Goal: Information Seeking & Learning: Find specific page/section

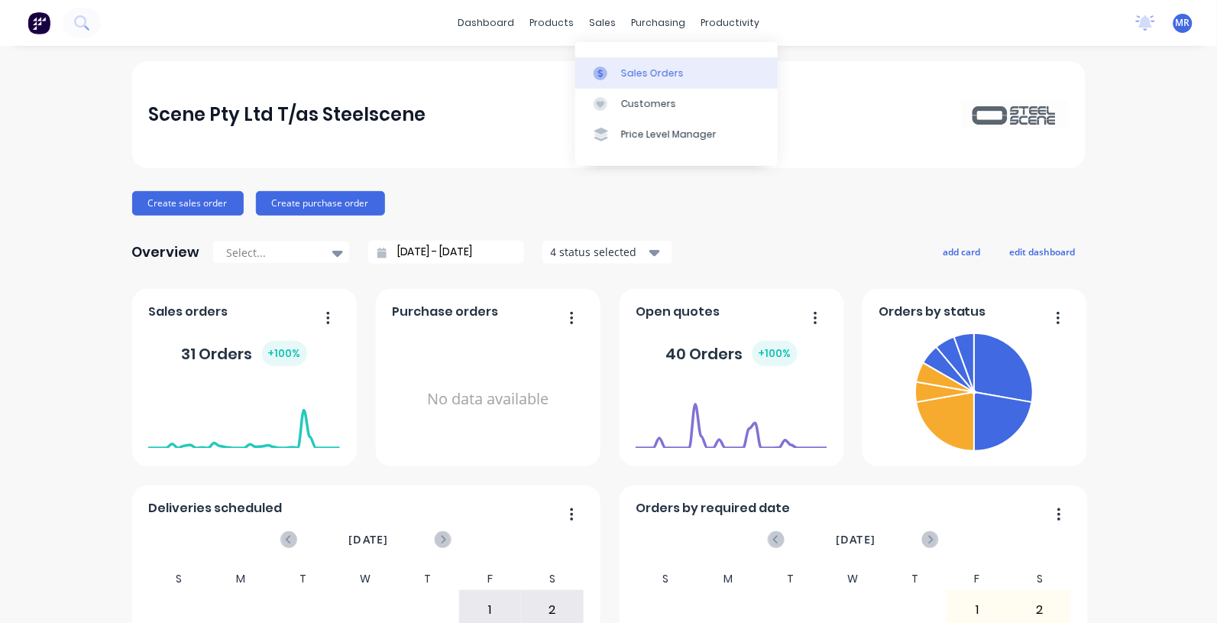
click at [656, 67] on div "Sales Orders" at bounding box center [652, 73] width 63 height 14
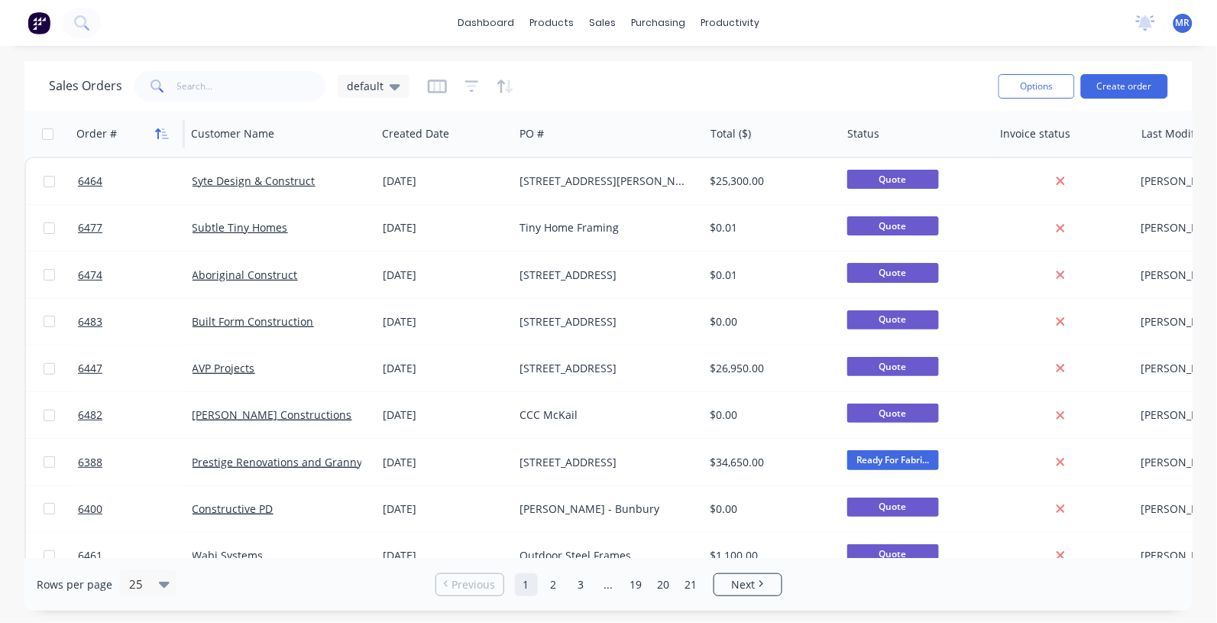
click at [170, 136] on button "button" at bounding box center [162, 133] width 23 height 23
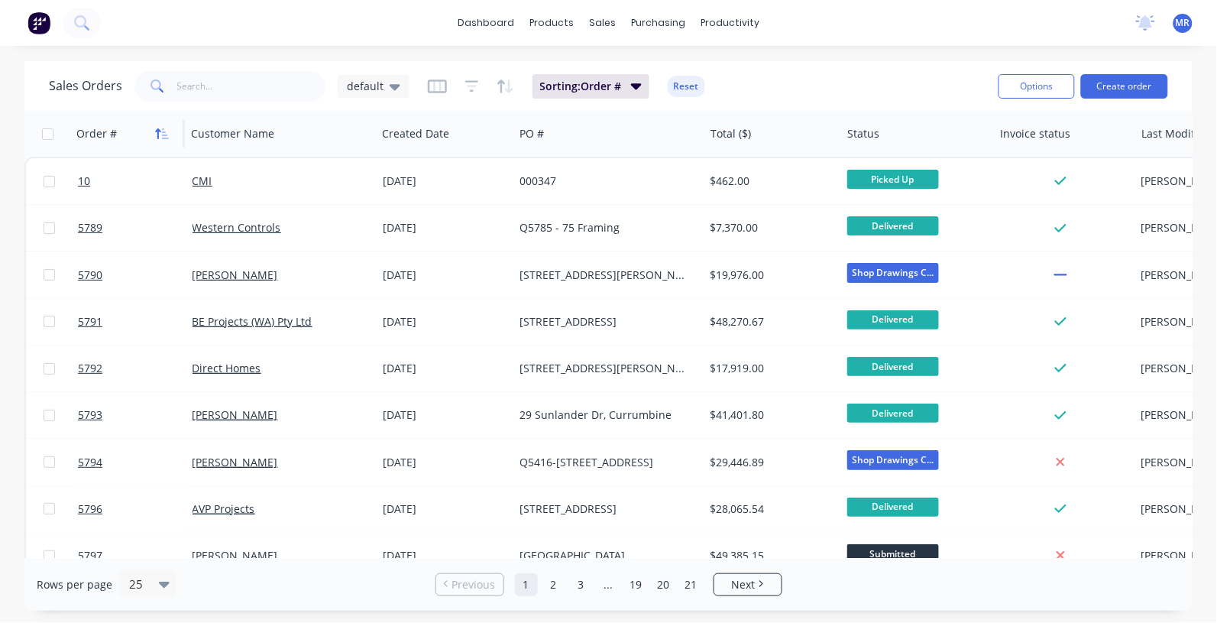
click at [168, 136] on icon "button" at bounding box center [162, 134] width 14 height 12
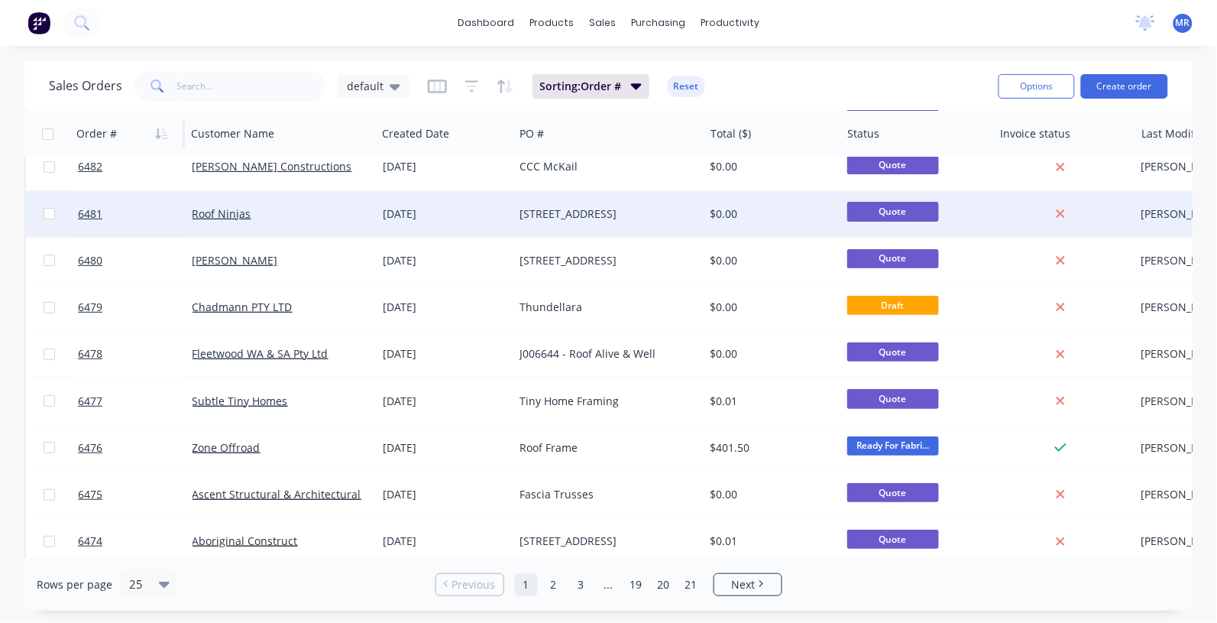
scroll to position [96, 0]
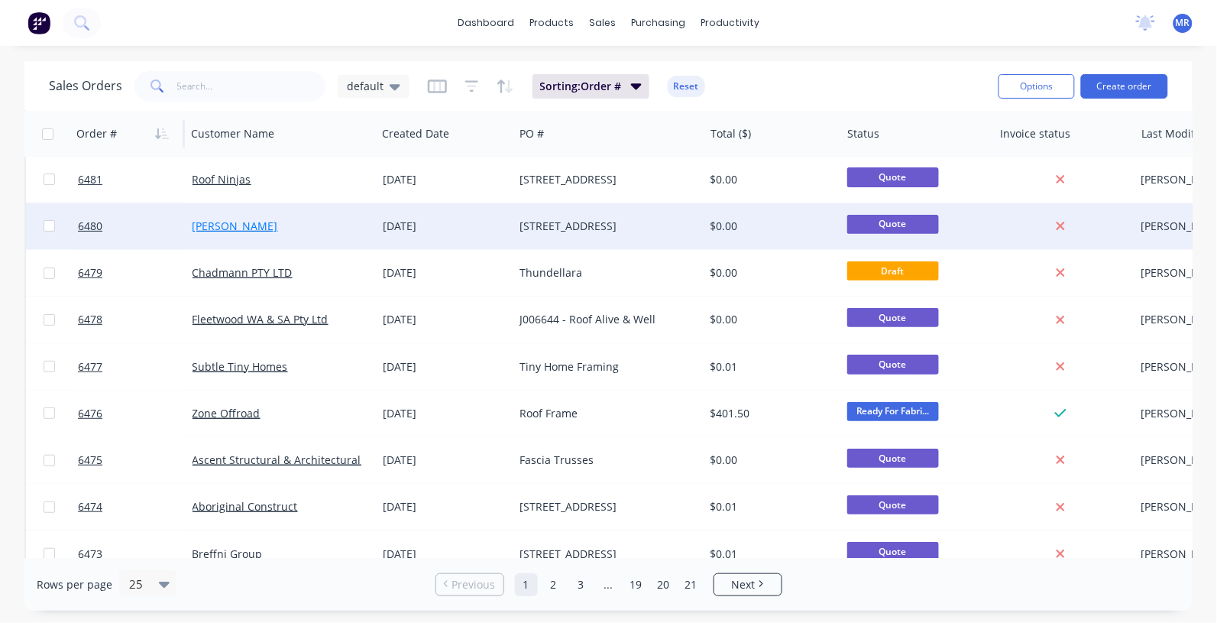
click at [232, 223] on link "[PERSON_NAME]" at bounding box center [236, 226] width 86 height 15
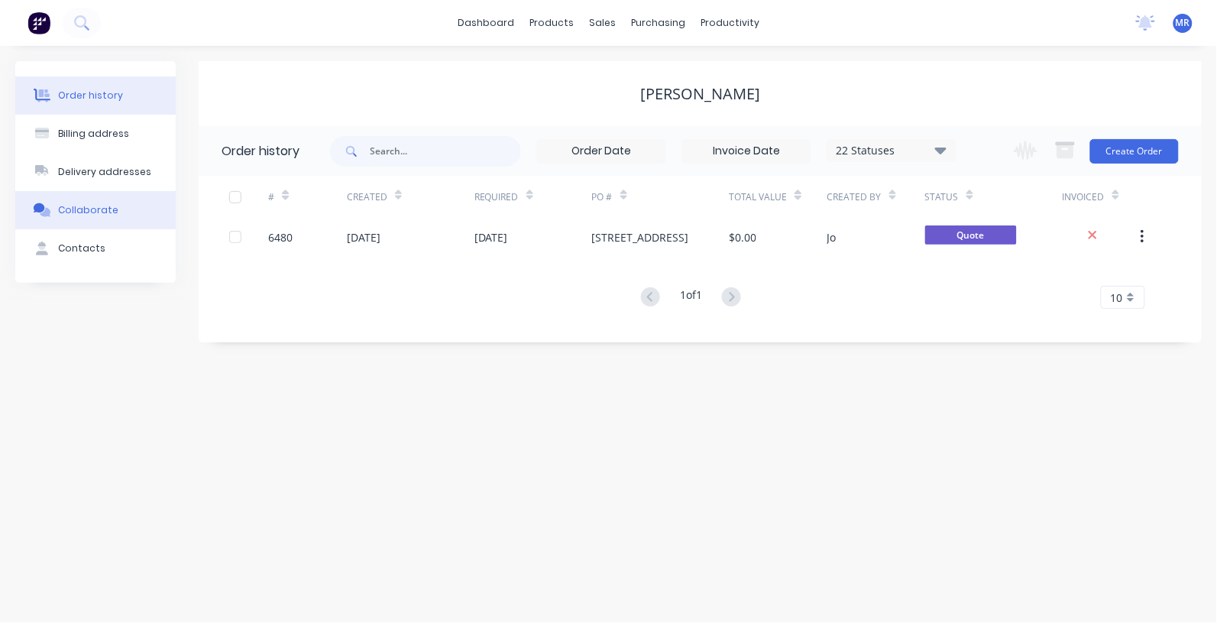
click at [86, 208] on div "Collaborate" at bounding box center [88, 210] width 60 height 14
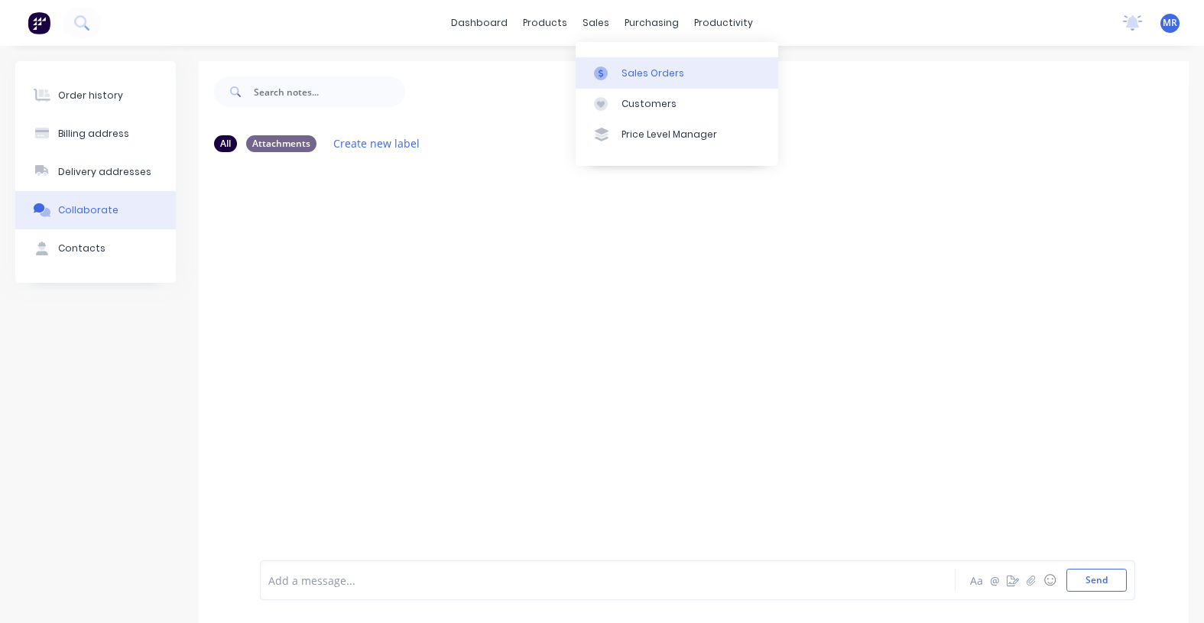
click at [665, 79] on div "Sales Orders" at bounding box center [652, 73] width 63 height 14
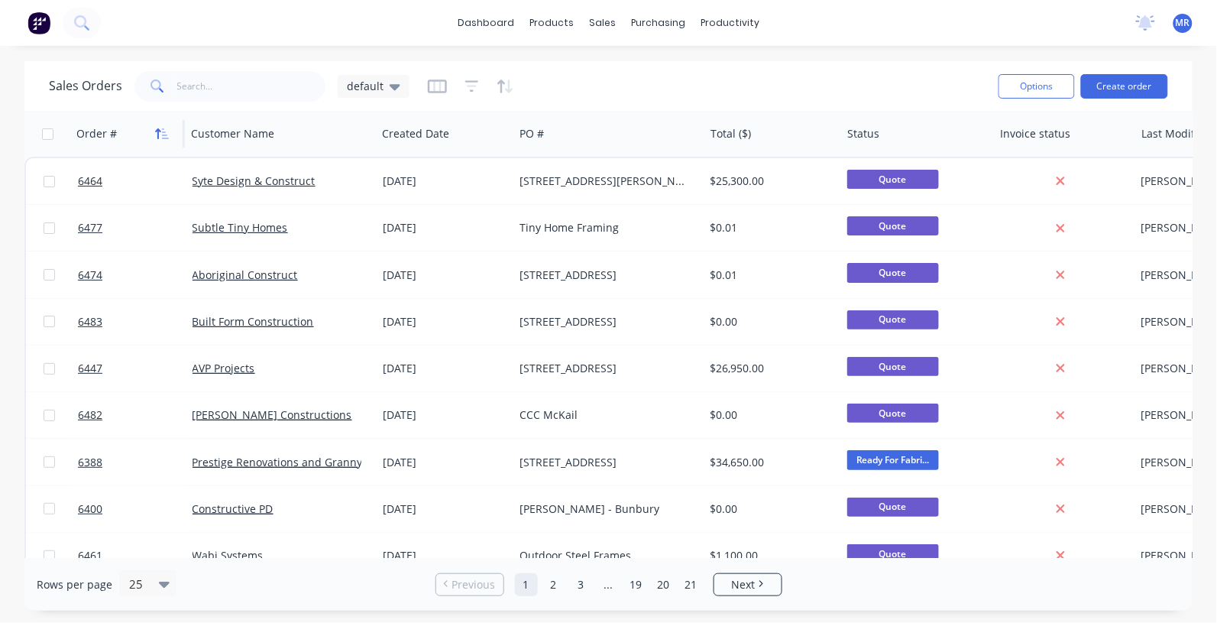
click at [163, 128] on icon "button" at bounding box center [162, 134] width 14 height 12
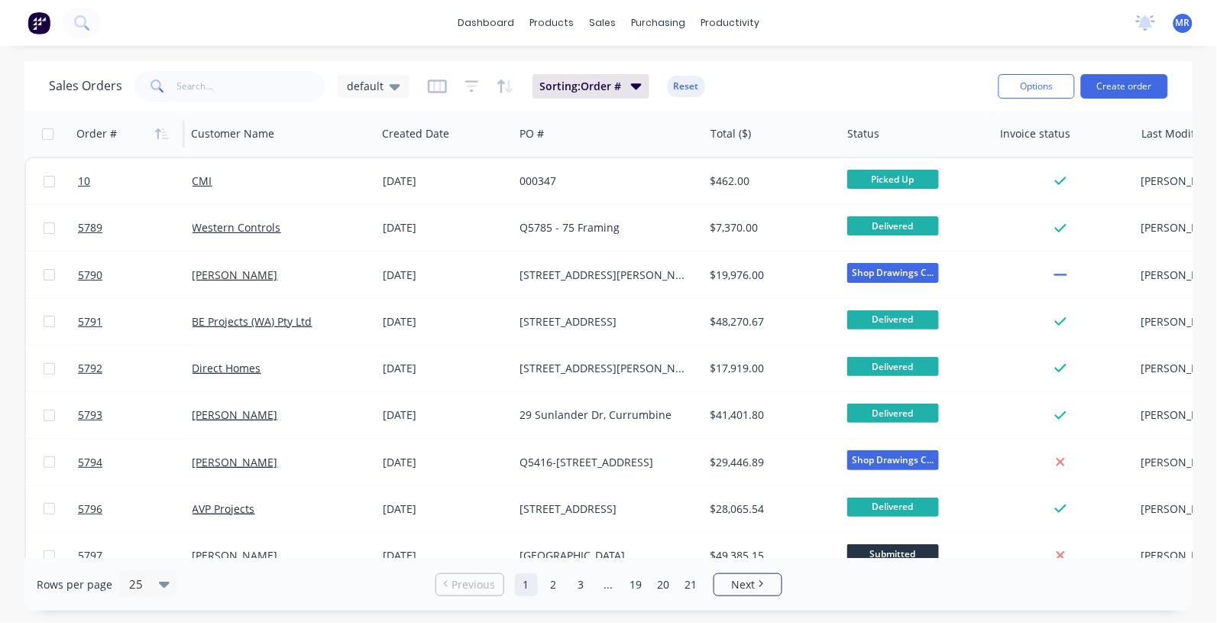
click at [163, 128] on icon "button" at bounding box center [162, 134] width 14 height 12
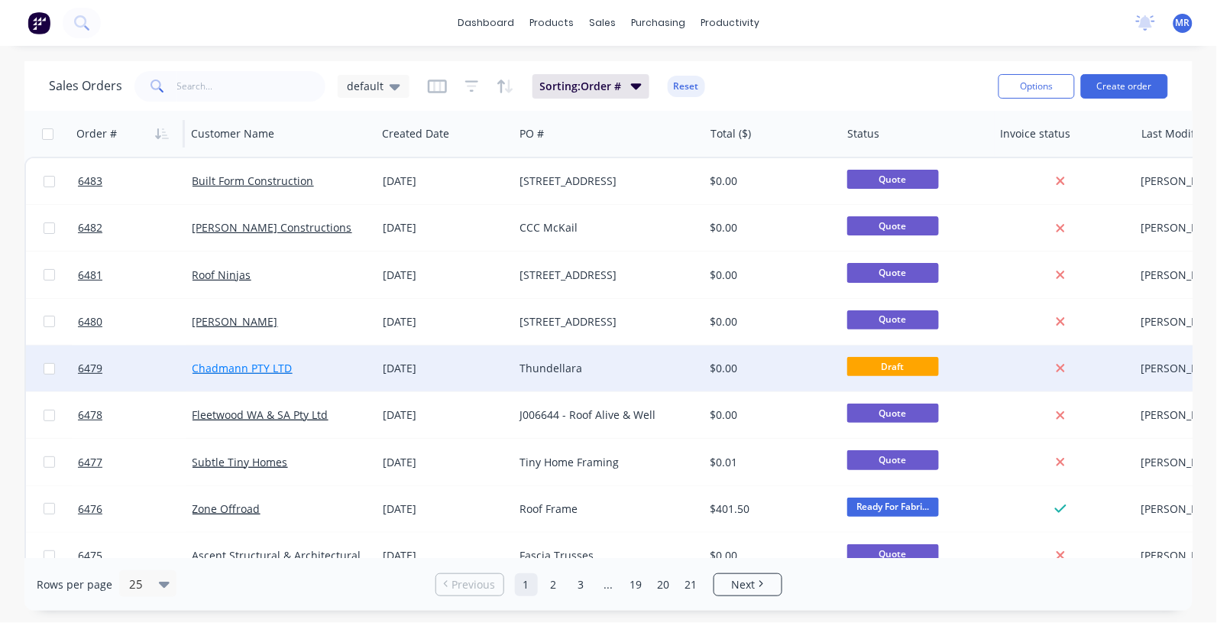
click at [219, 368] on link "Chadmann PTY LTD" at bounding box center [243, 368] width 100 height 15
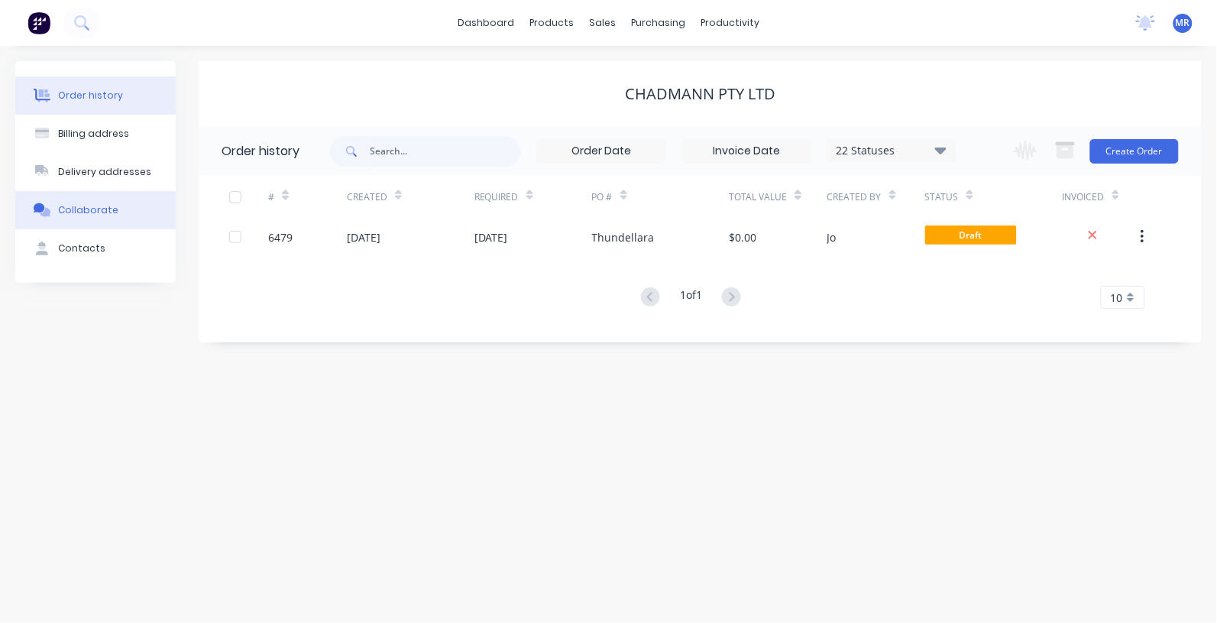
click at [86, 210] on div "Collaborate" at bounding box center [88, 210] width 60 height 14
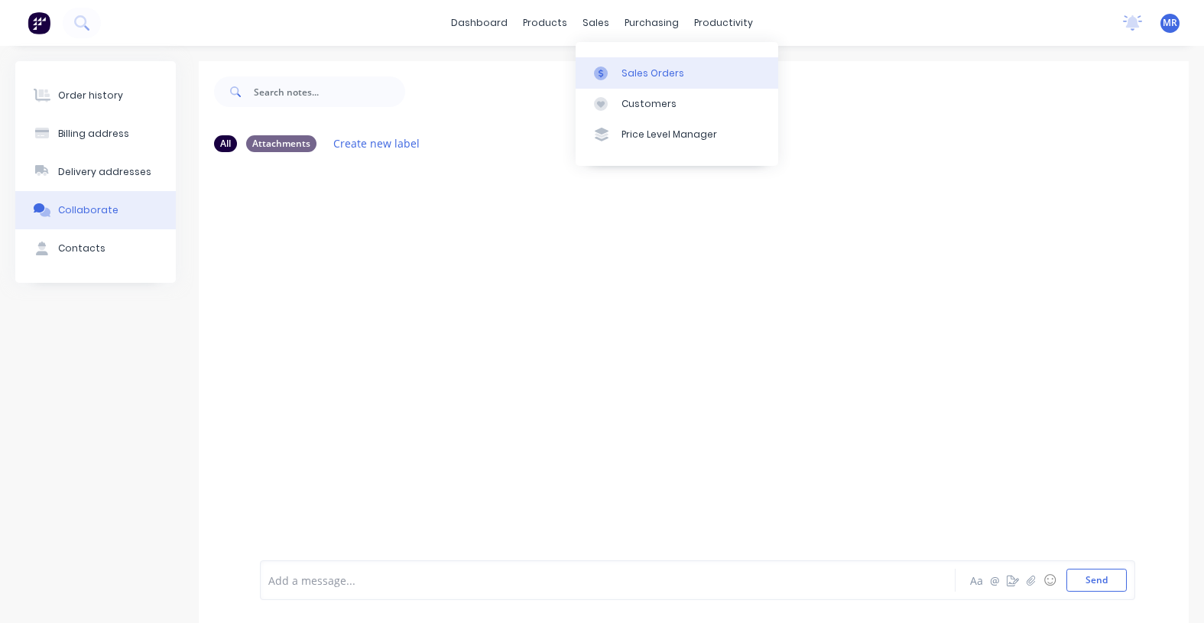
click at [648, 80] on link "Sales Orders" at bounding box center [676, 72] width 203 height 31
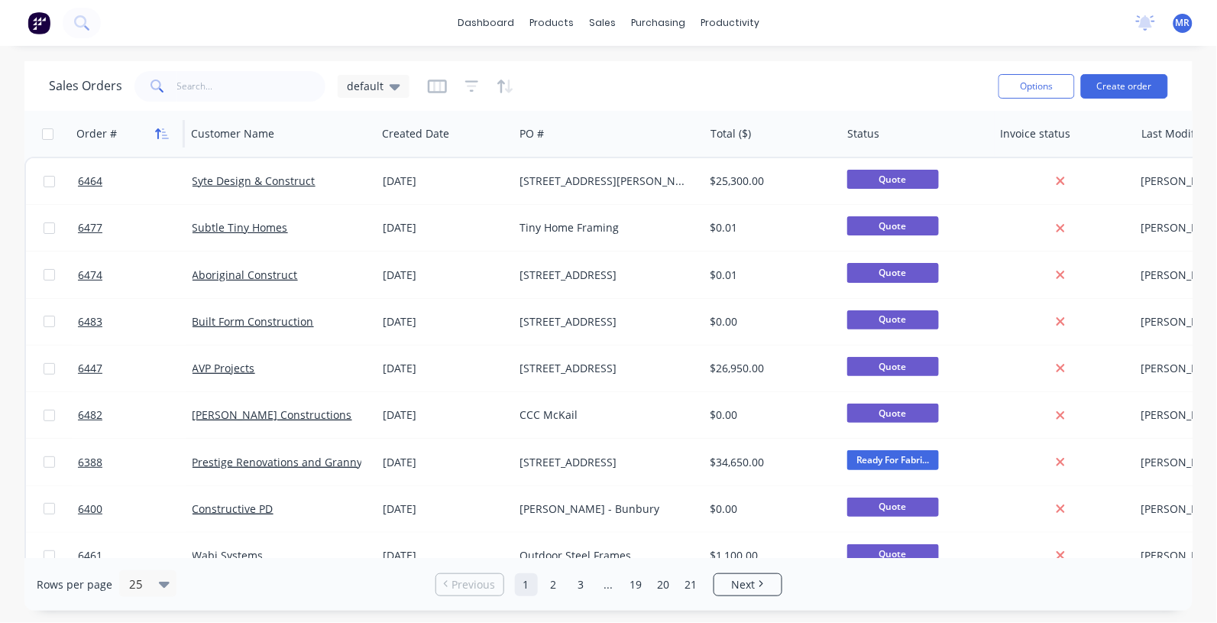
click at [155, 132] on icon "button" at bounding box center [162, 134] width 14 height 12
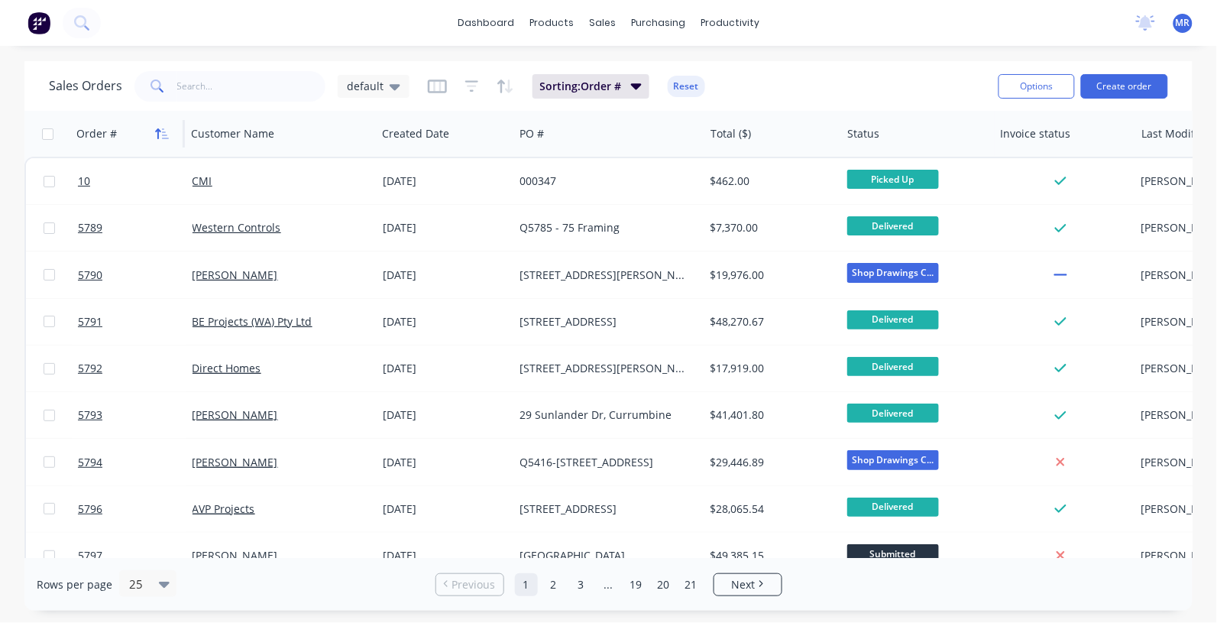
click at [162, 131] on icon "button" at bounding box center [165, 133] width 7 height 11
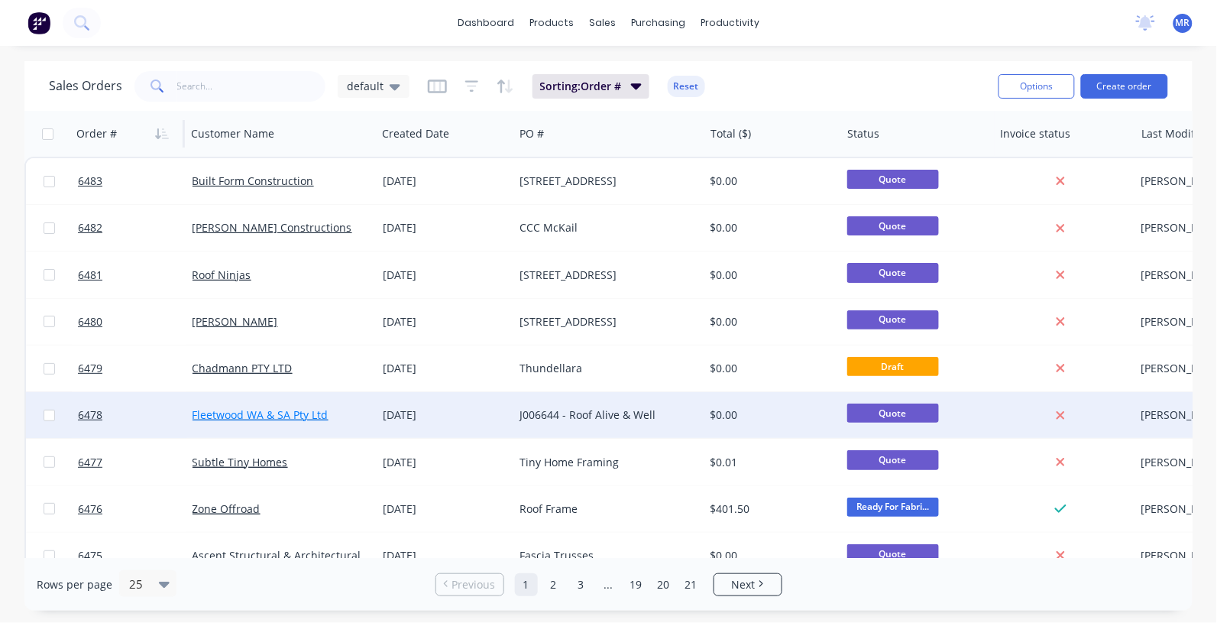
click at [287, 413] on link "Fleetwood WA & SA Pty Ltd" at bounding box center [261, 414] width 136 height 15
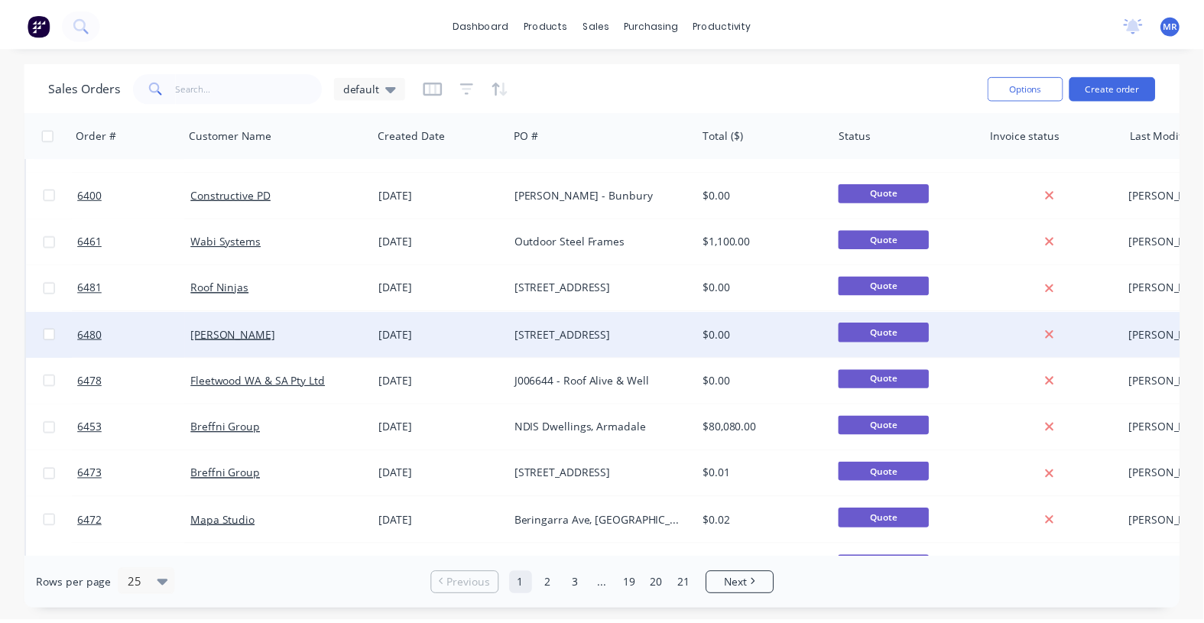
scroll to position [287, 0]
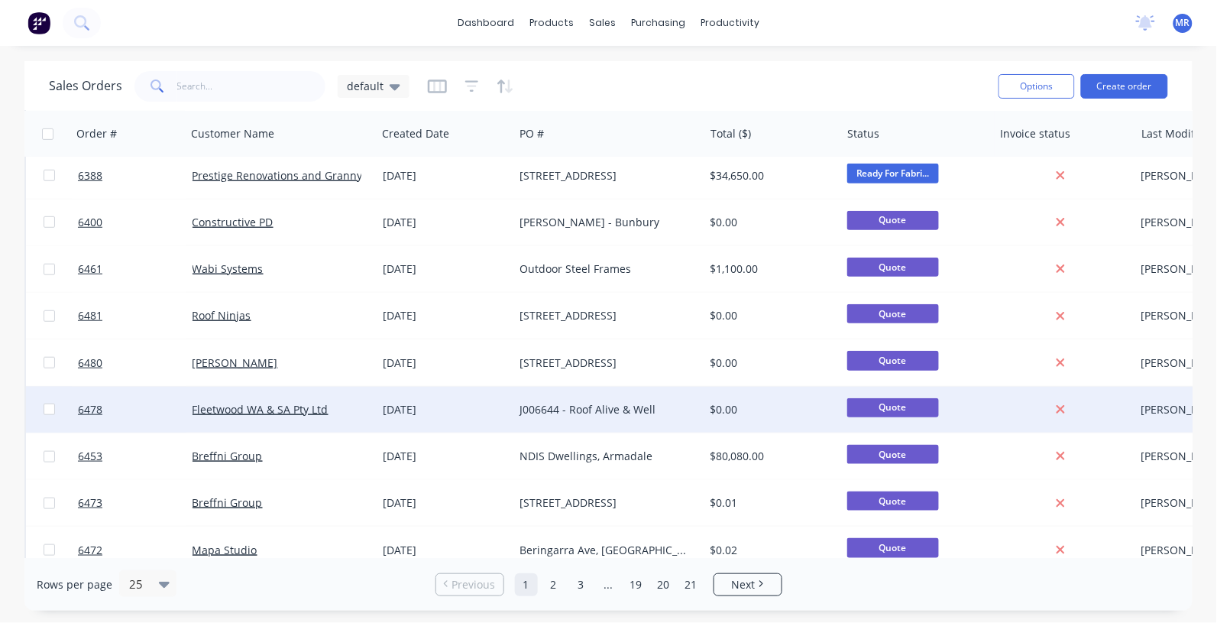
click at [586, 413] on div "J006644 - Roof Alive & Well" at bounding box center [605, 409] width 170 height 15
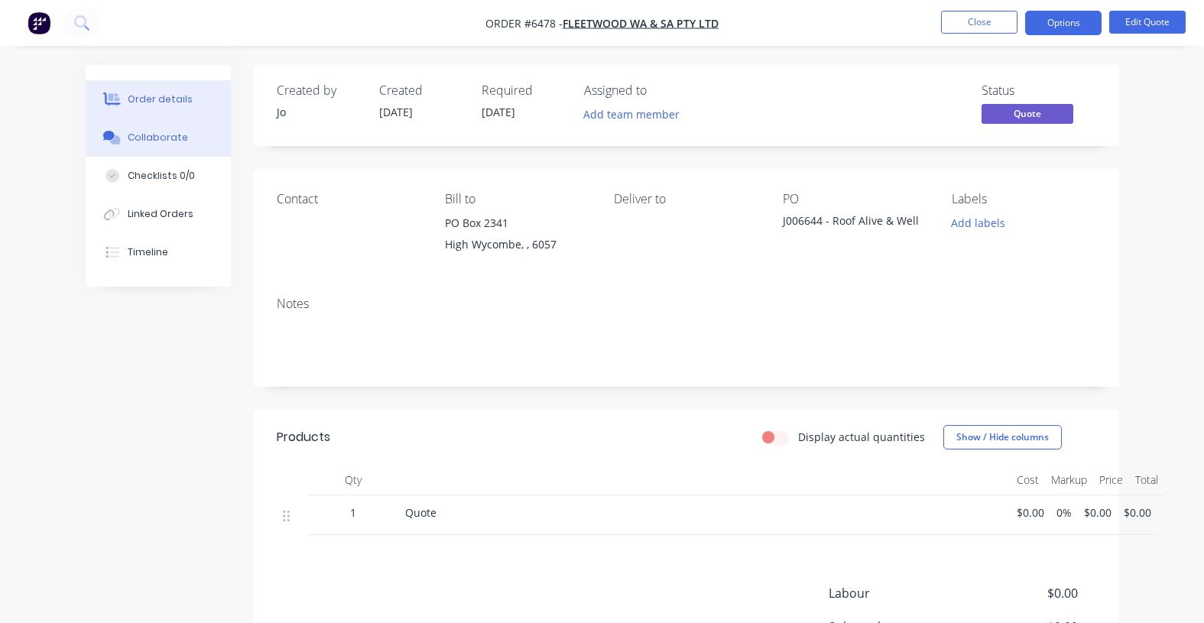
click at [142, 146] on button "Collaborate" at bounding box center [158, 137] width 145 height 38
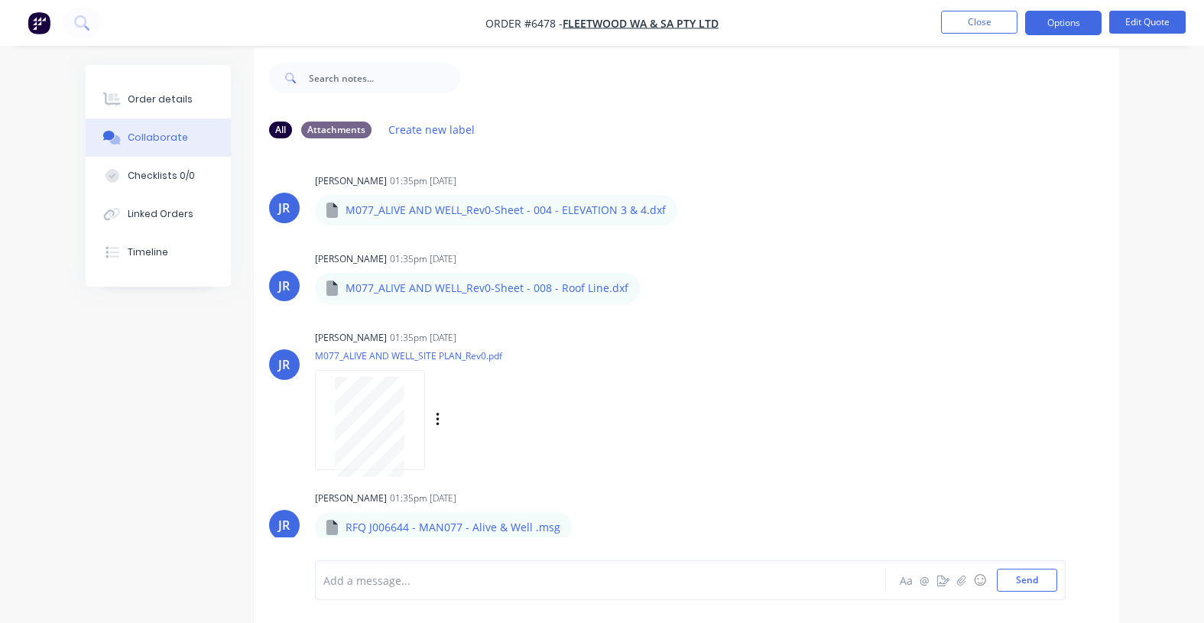
scroll to position [24, 0]
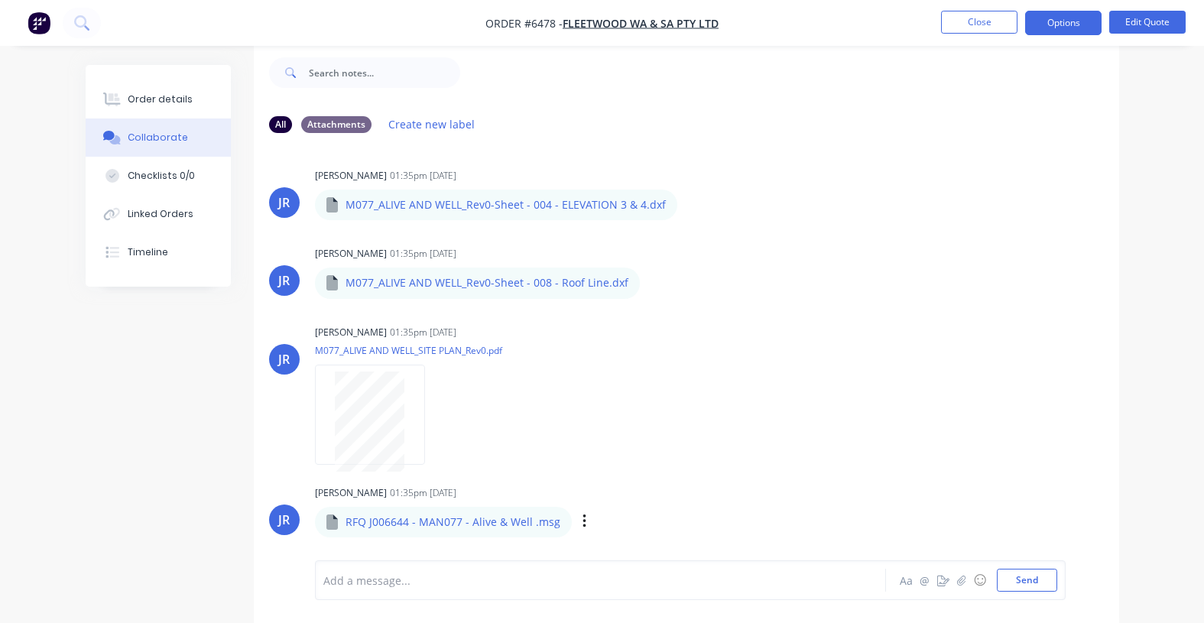
click at [405, 523] on p "RFQ J006644 - MAN077 - Alive & Well .msg" at bounding box center [452, 521] width 215 height 15
click at [403, 518] on p "RFQ J006644 - MAN077 - Alive & Well .msg" at bounding box center [452, 521] width 215 height 15
drag, startPoint x: 403, startPoint y: 518, endPoint x: 390, endPoint y: 520, distance: 13.1
click at [390, 520] on p "RFQ J006644 - MAN077 - Alive & Well .msg" at bounding box center [452, 521] width 215 height 15
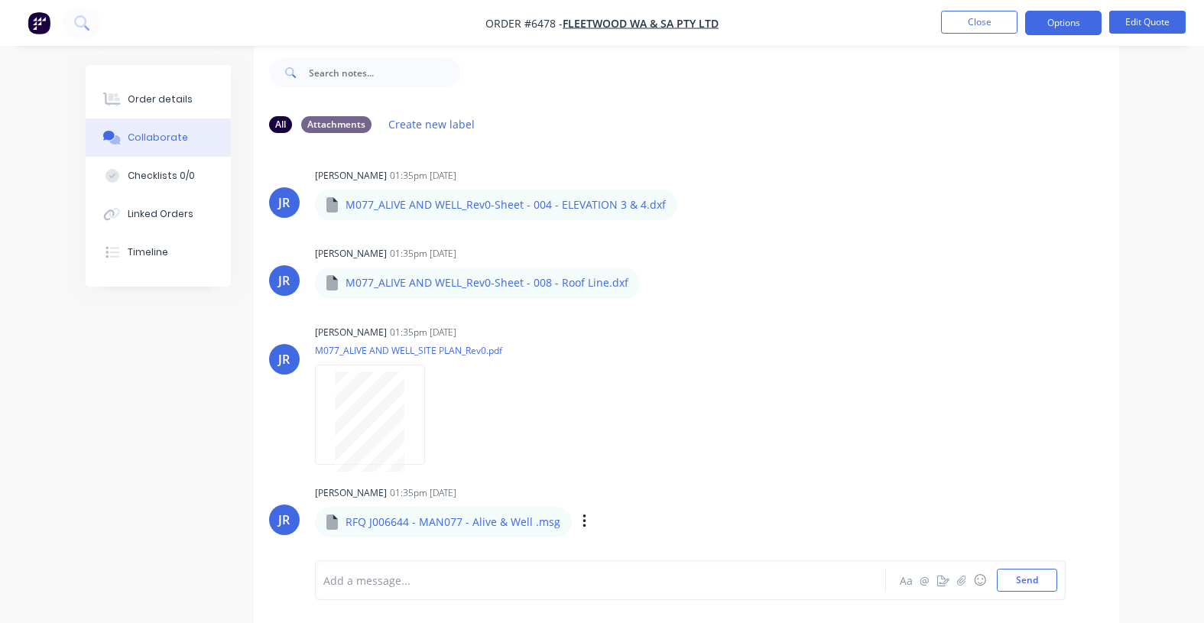
drag, startPoint x: 390, startPoint y: 520, endPoint x: 407, endPoint y: 520, distance: 16.8
click at [401, 517] on p "RFQ J006644 - MAN077 - Alive & Well .msg" at bounding box center [452, 521] width 215 height 15
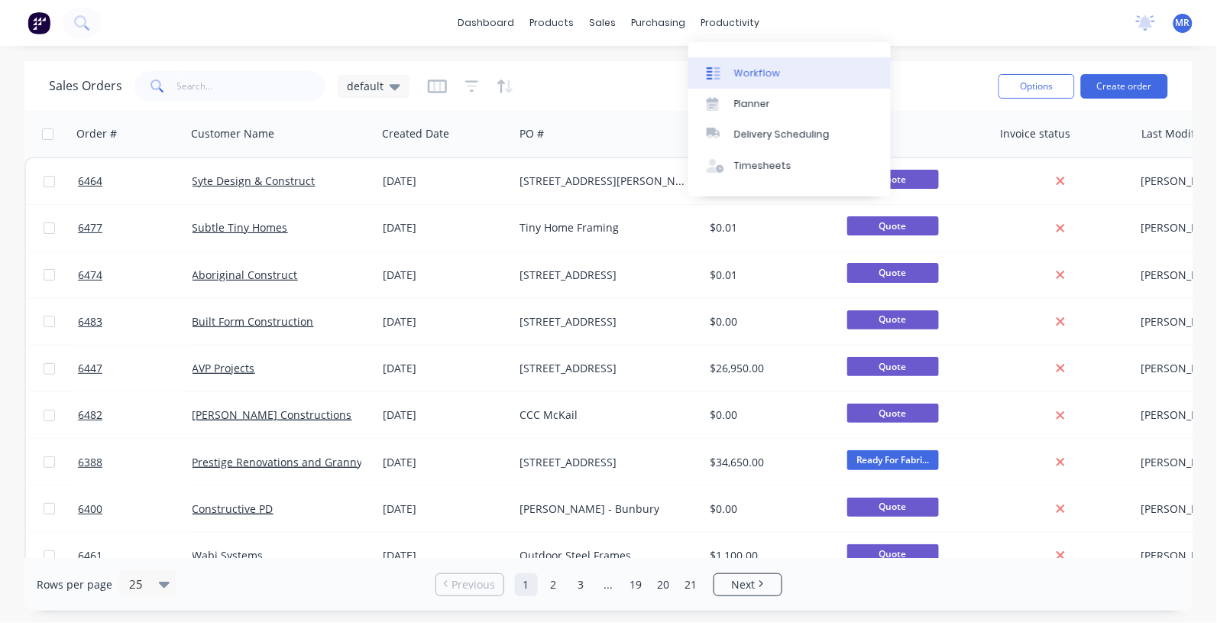
click at [738, 63] on link "Workflow" at bounding box center [790, 72] width 203 height 31
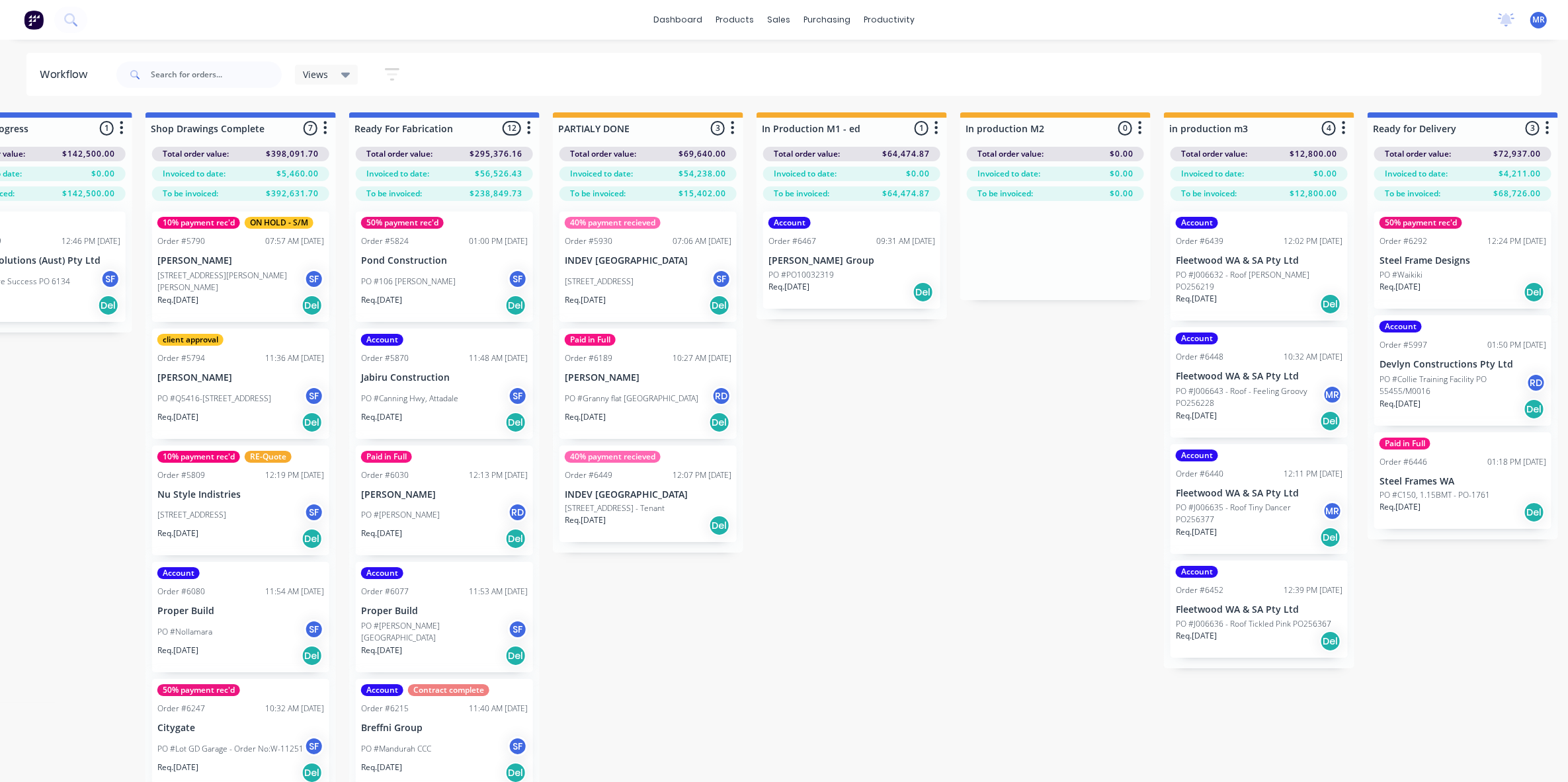
scroll to position [0, 1788]
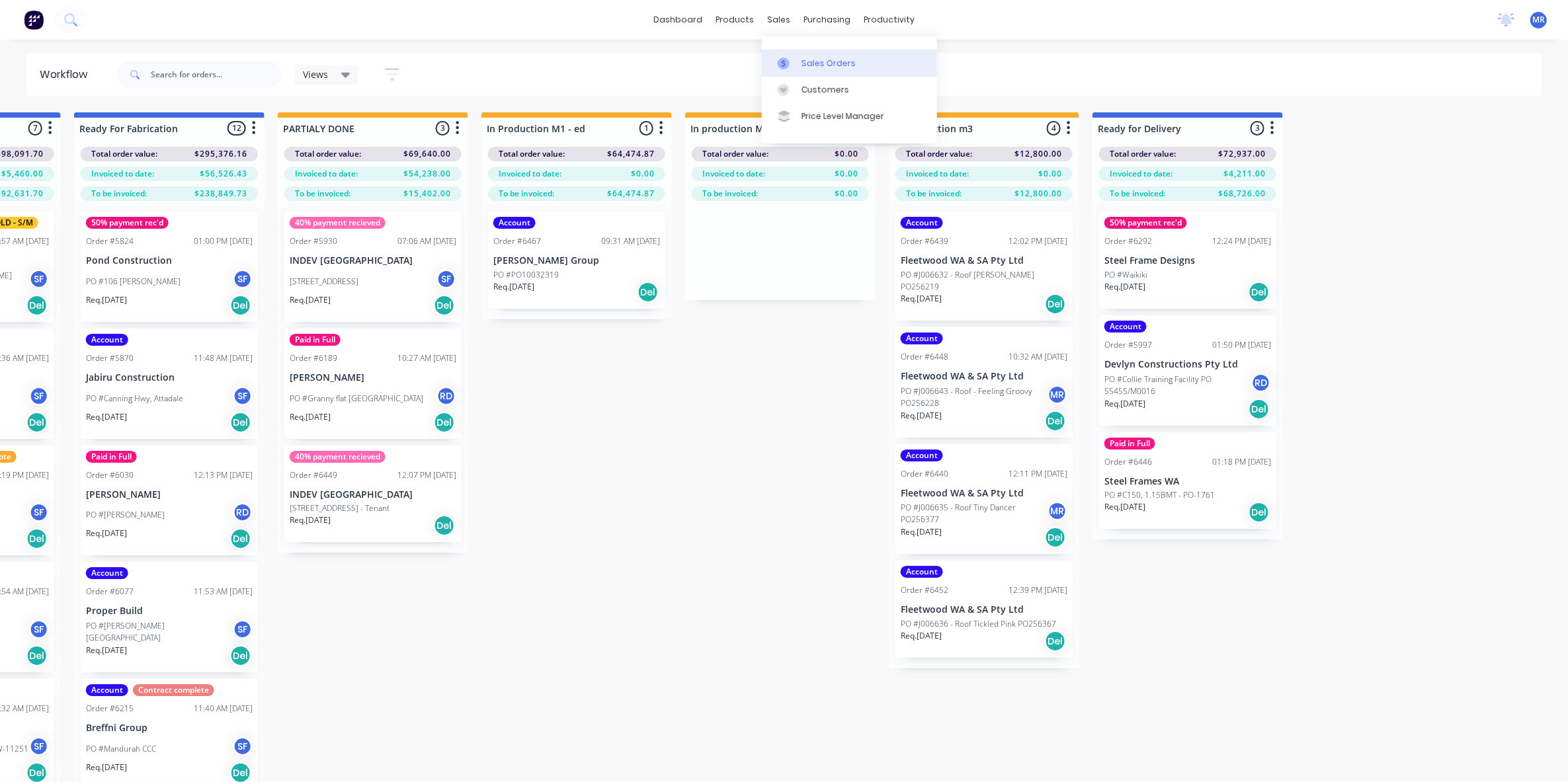
click at [817, 67] on div "Sales Orders" at bounding box center [828, 63] width 55 height 12
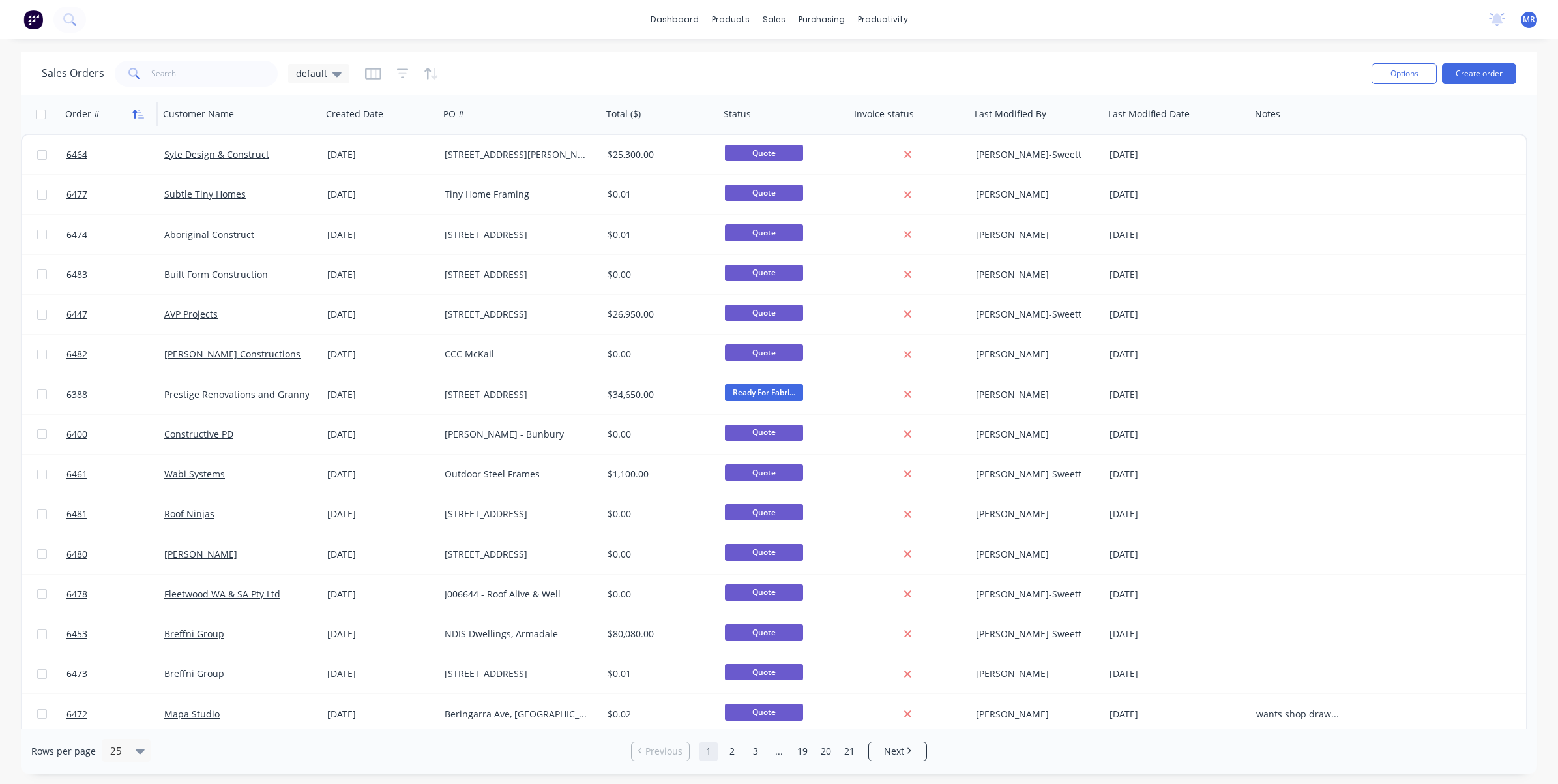
click at [142, 121] on button "button" at bounding box center [138, 113] width 20 height 20
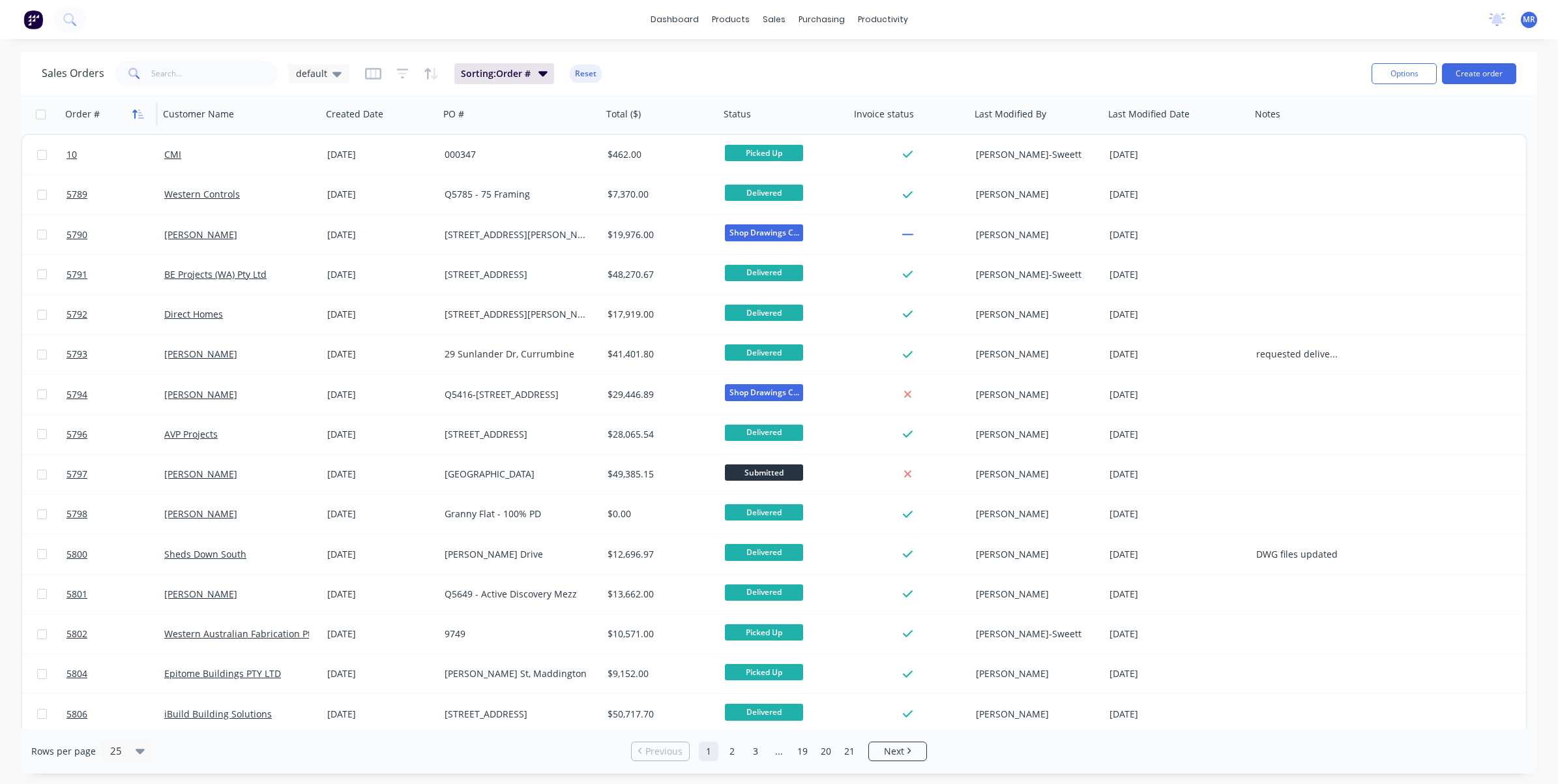
click at [139, 118] on icon "button" at bounding box center [141, 113] width 6 height 9
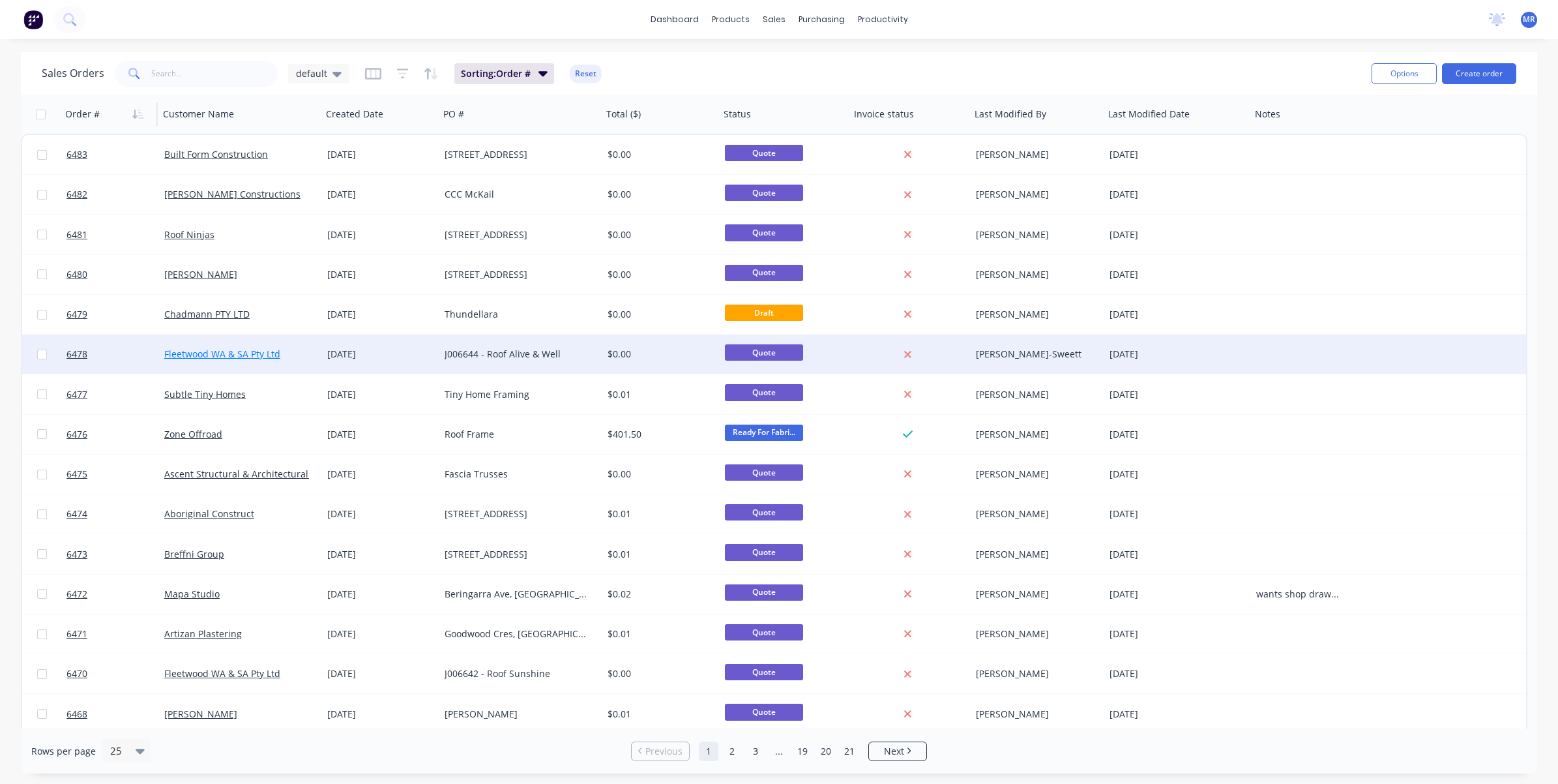
click at [216, 352] on link "Fleetwood WA & SA Pty Ltd" at bounding box center [223, 353] width 116 height 13
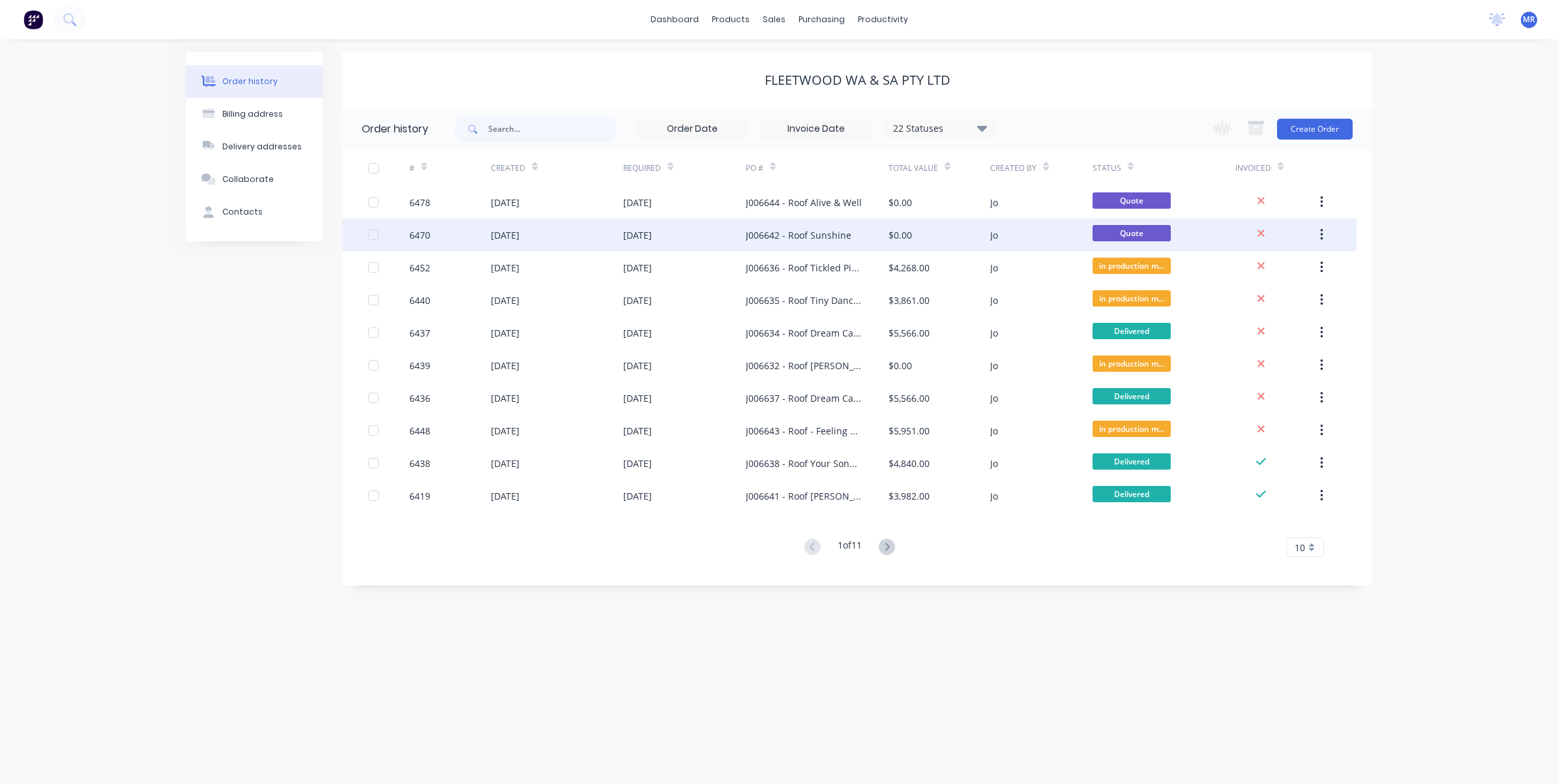
click at [796, 239] on div "J006642 - Roof Sunshine" at bounding box center [799, 235] width 106 height 14
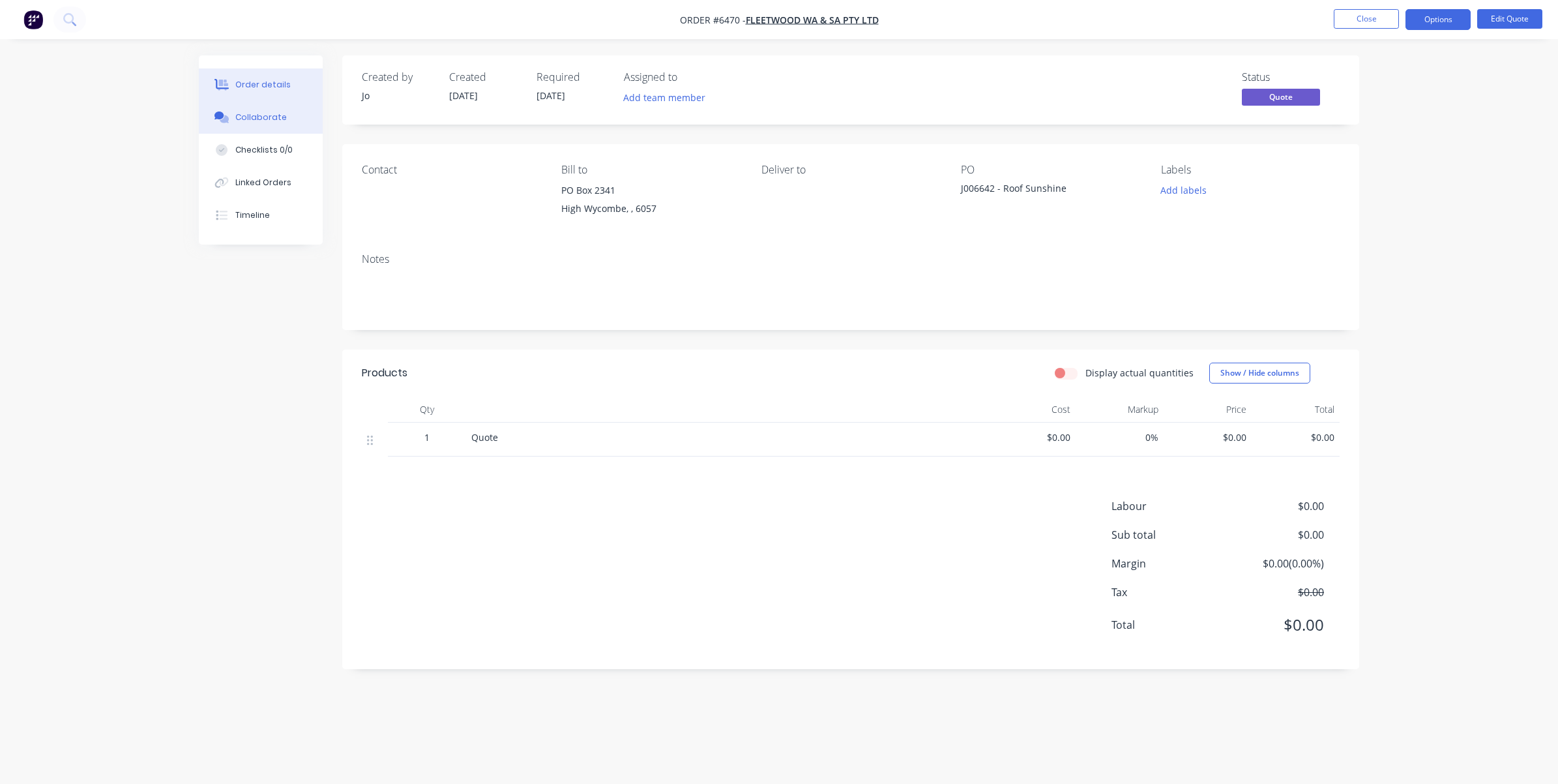
click at [264, 125] on button "Collaborate" at bounding box center [260, 117] width 124 height 32
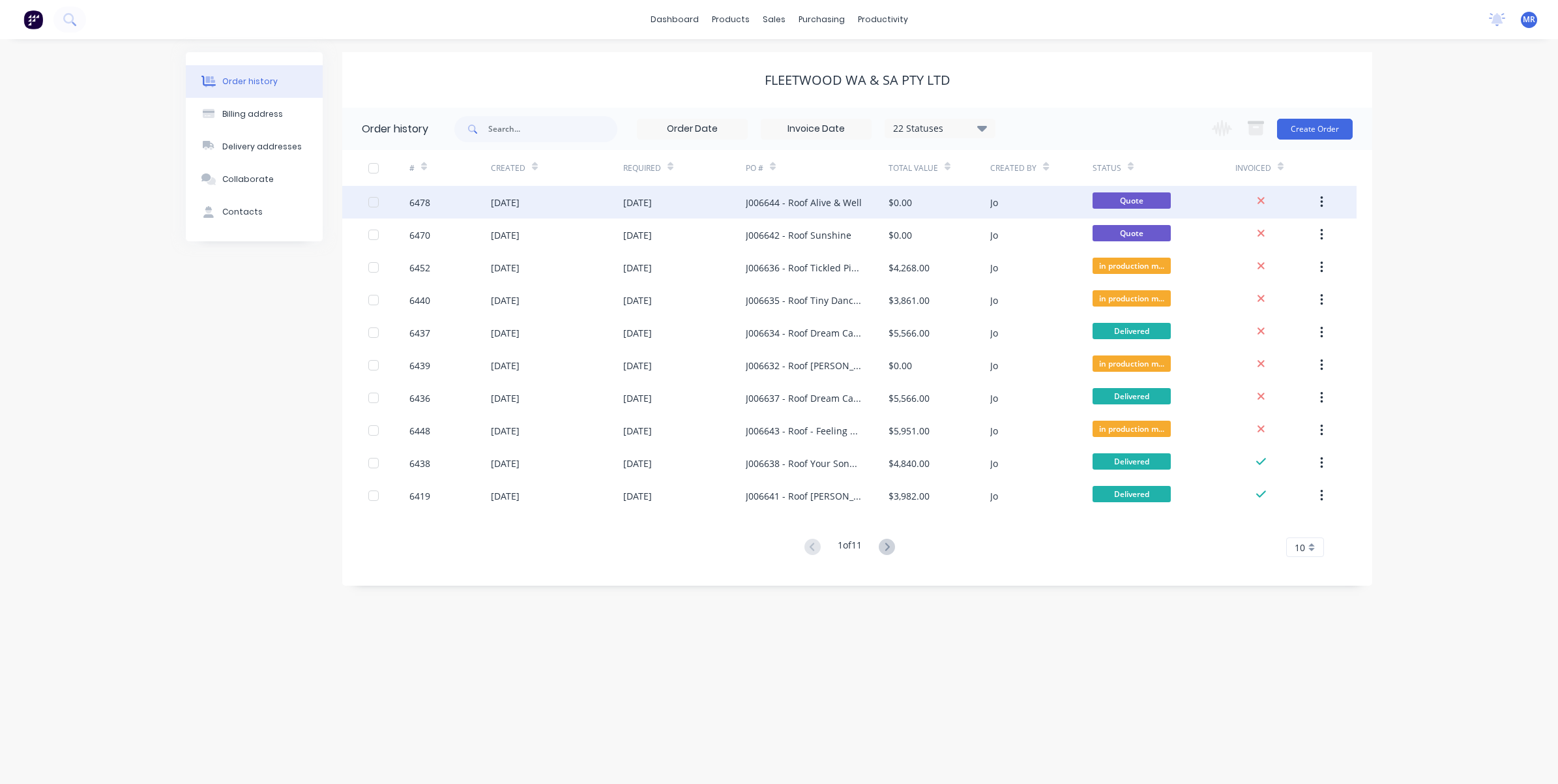
click at [792, 209] on div "J006644 - Roof Alive & Well" at bounding box center [804, 202] width 116 height 14
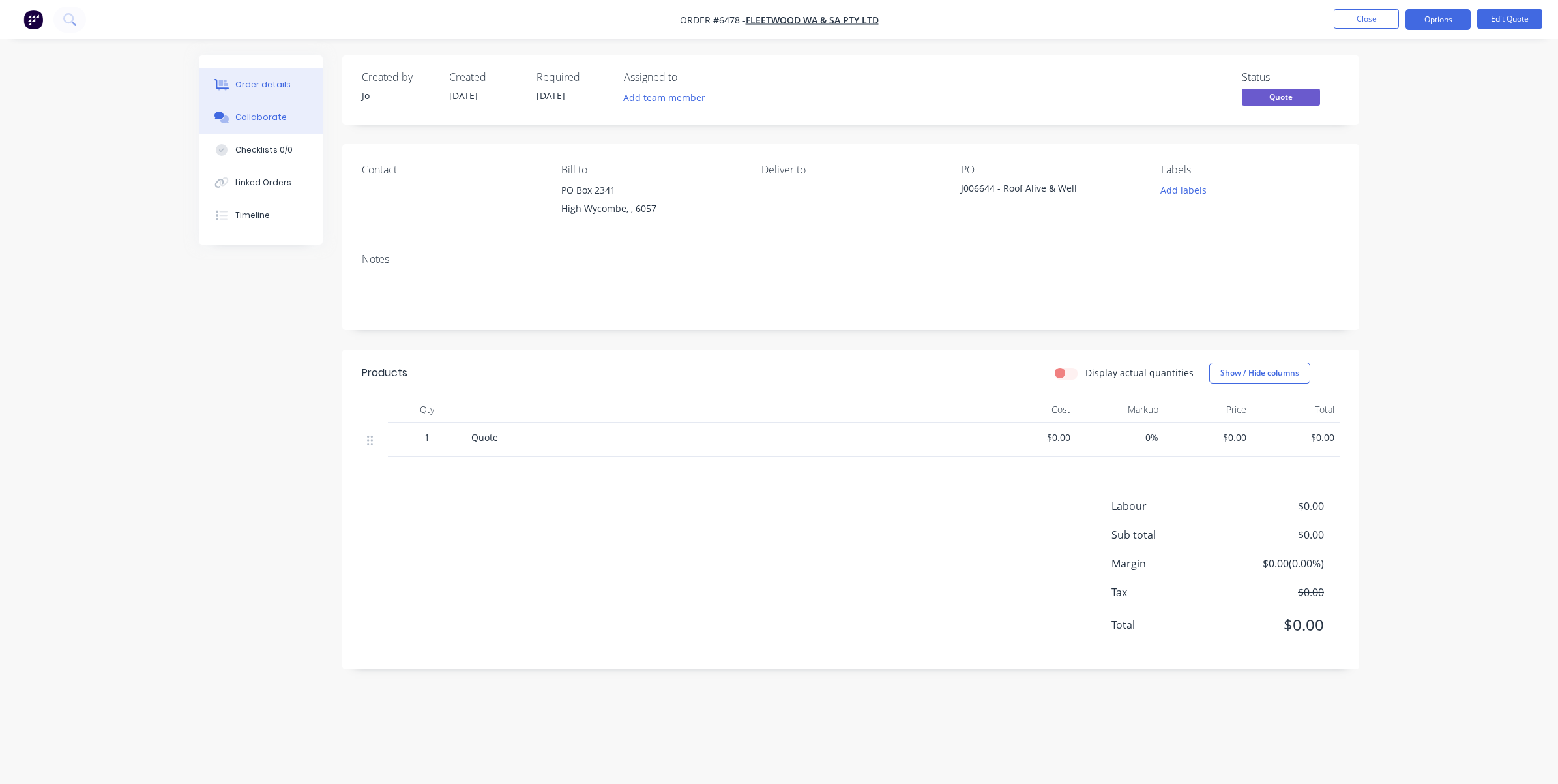
drag, startPoint x: 262, startPoint y: 120, endPoint x: 272, endPoint y: 150, distance: 31.6
click at [261, 120] on div "Collaborate" at bounding box center [261, 118] width 51 height 12
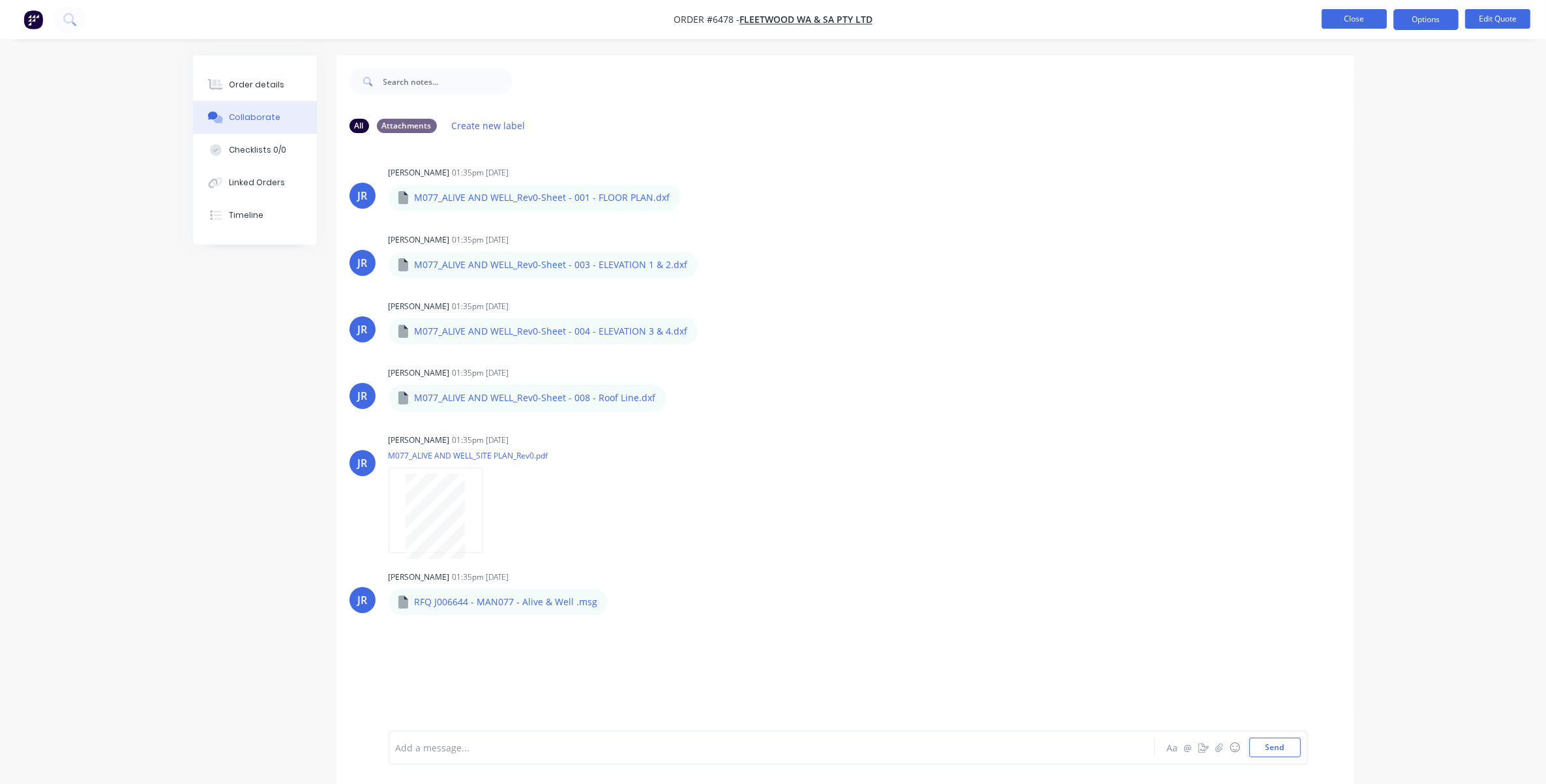
click at [1038, 15] on button "Close" at bounding box center [1354, 19] width 65 height 20
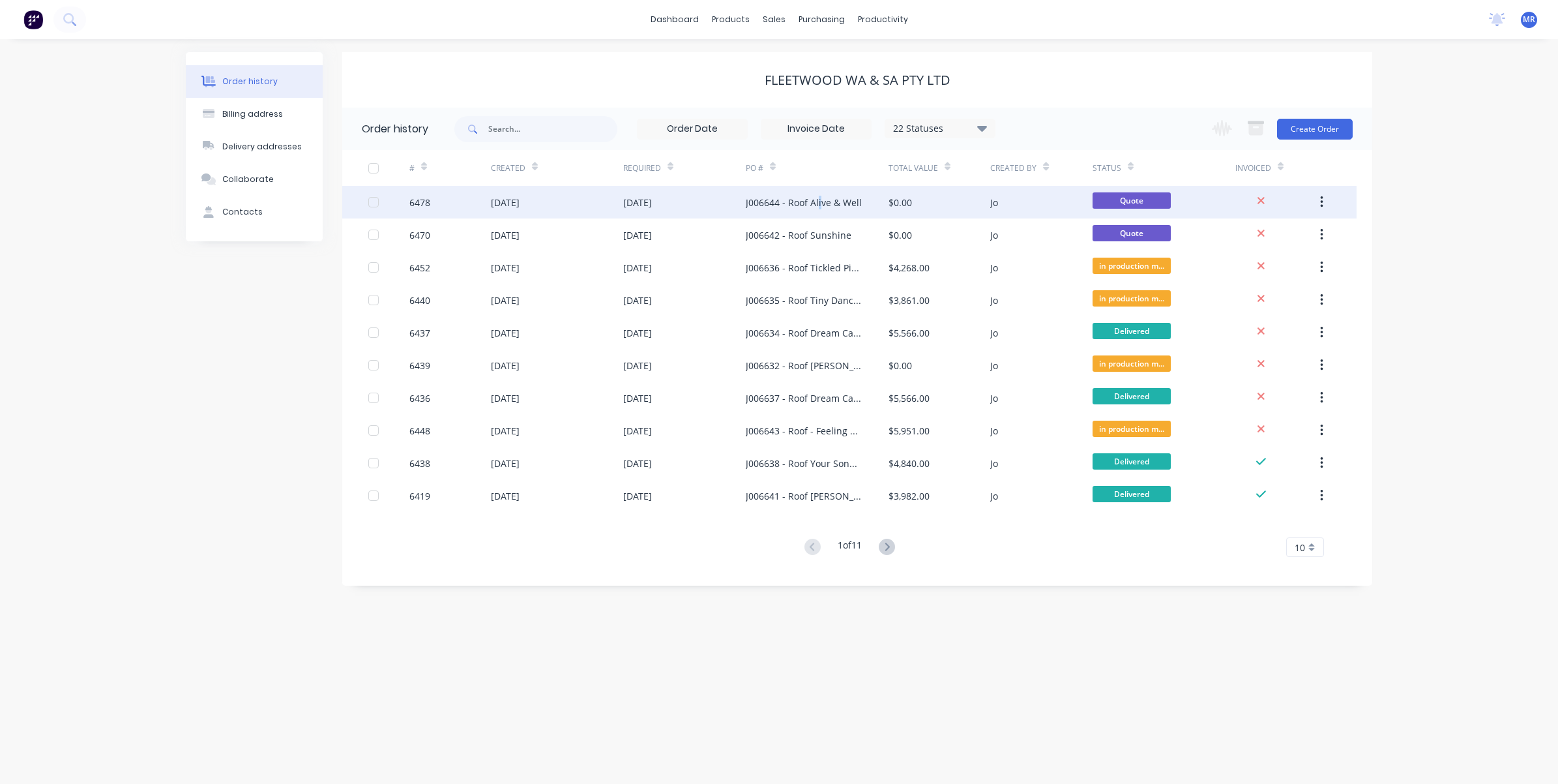
click at [823, 206] on div "J006644 - Roof Alive & Well" at bounding box center [804, 202] width 116 height 14
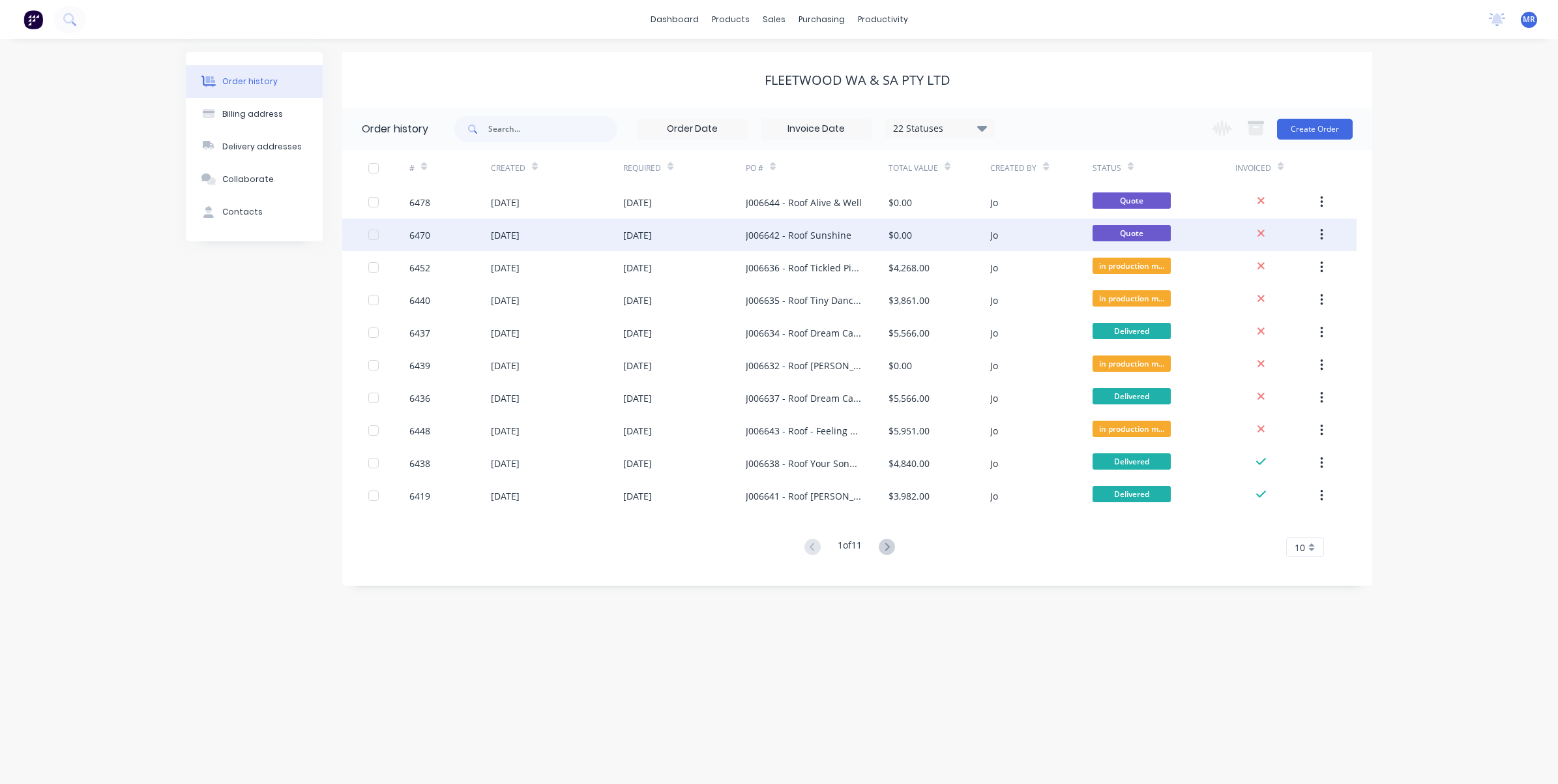
click at [825, 242] on div "J006642 - Roof Sunshine" at bounding box center [817, 235] width 142 height 32
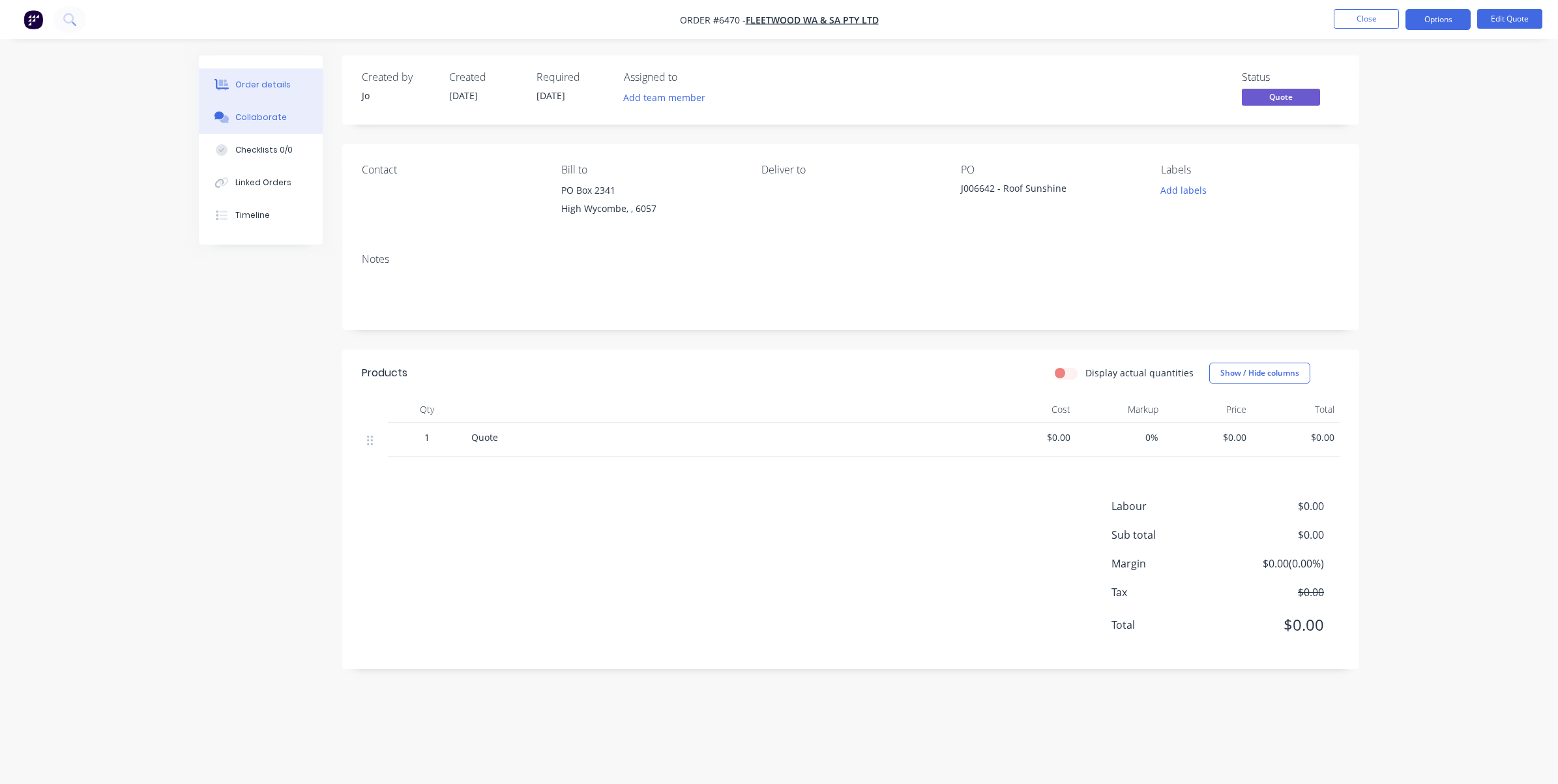
click at [233, 116] on button "Collaborate" at bounding box center [260, 117] width 124 height 32
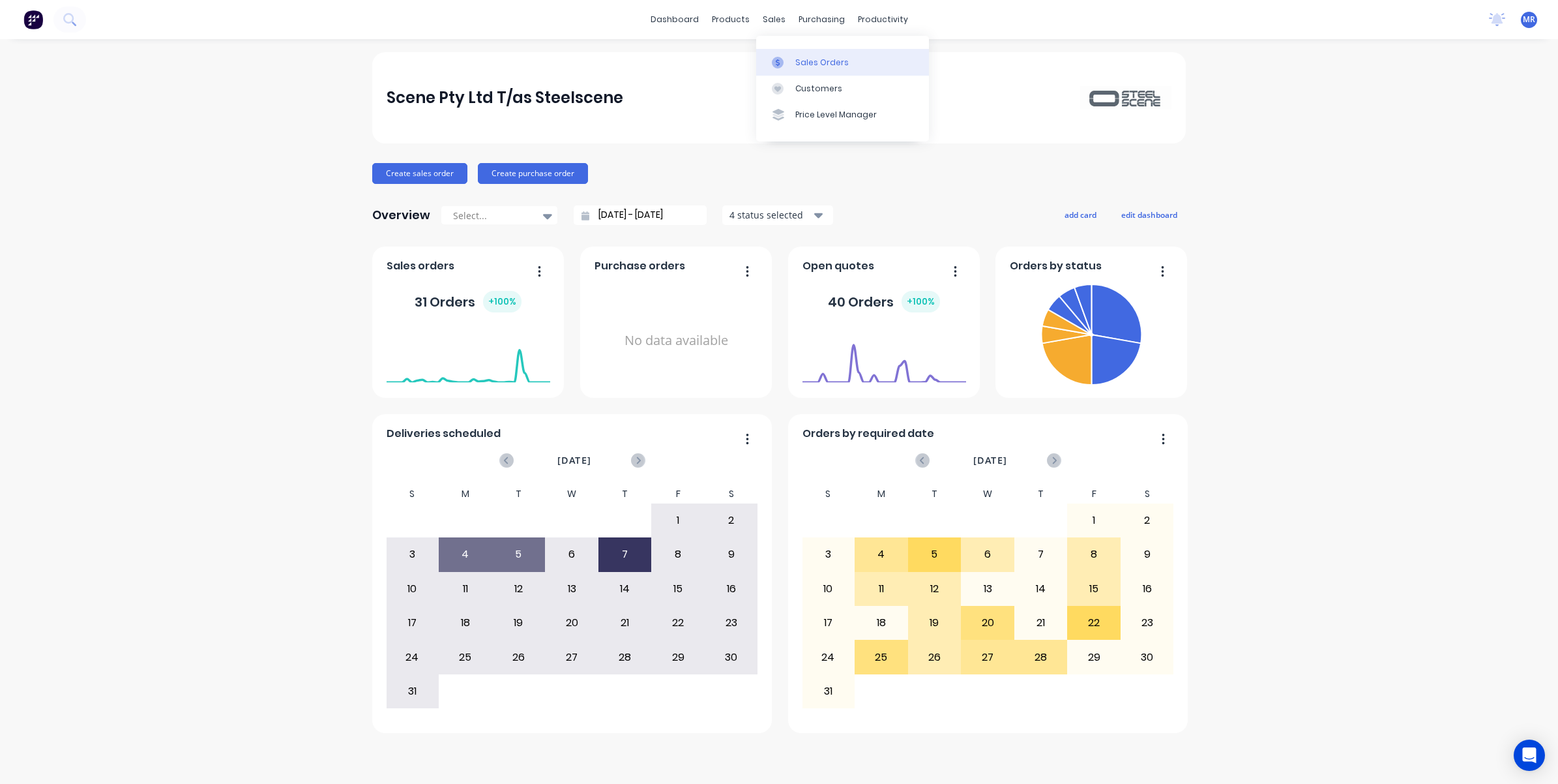
drag, startPoint x: 823, startPoint y: 56, endPoint x: 835, endPoint y: 49, distance: 13.9
click at [825, 54] on link "Sales Orders" at bounding box center [842, 61] width 173 height 26
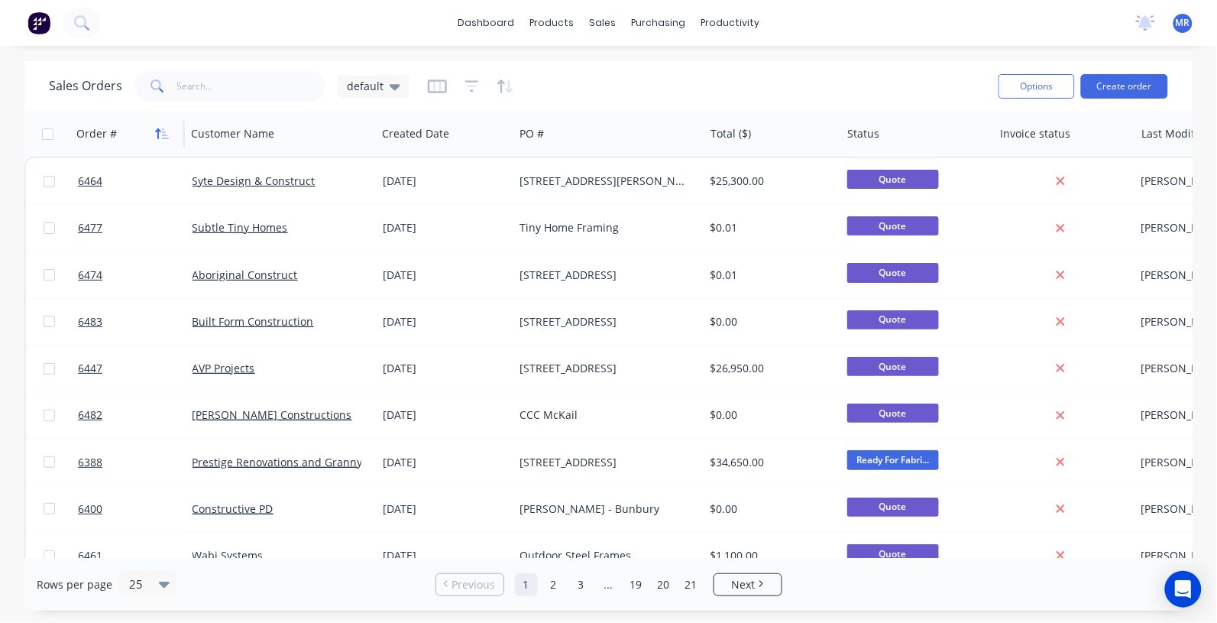
click at [157, 130] on icon "button" at bounding box center [158, 133] width 5 height 11
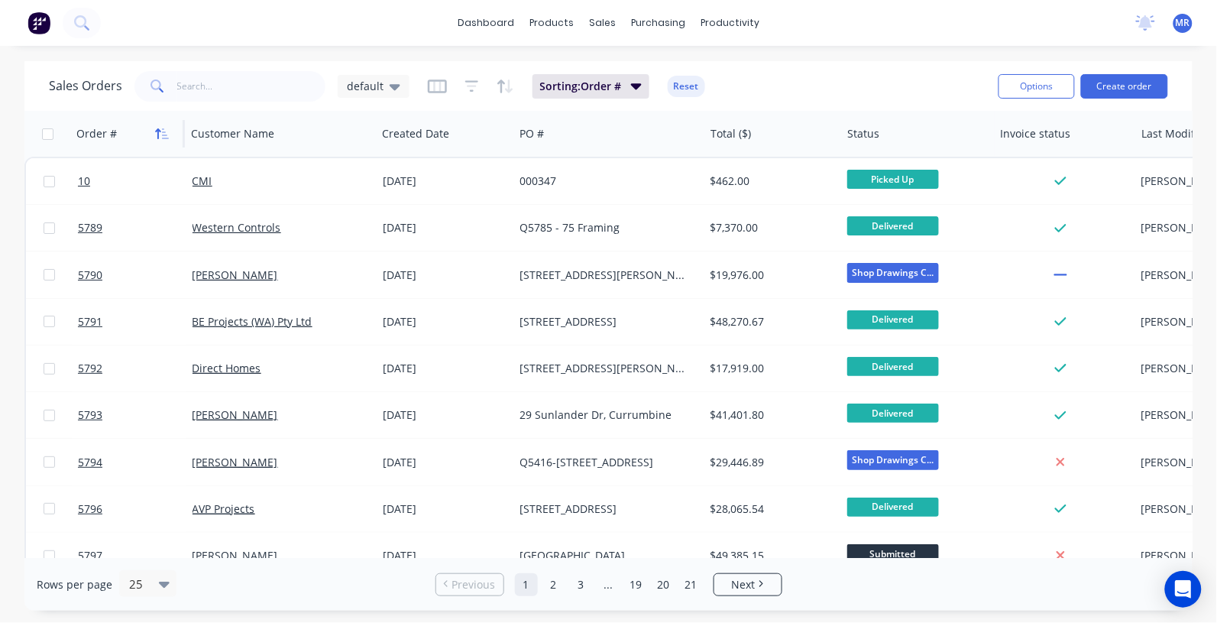
click at [163, 128] on icon "button" at bounding box center [162, 134] width 14 height 12
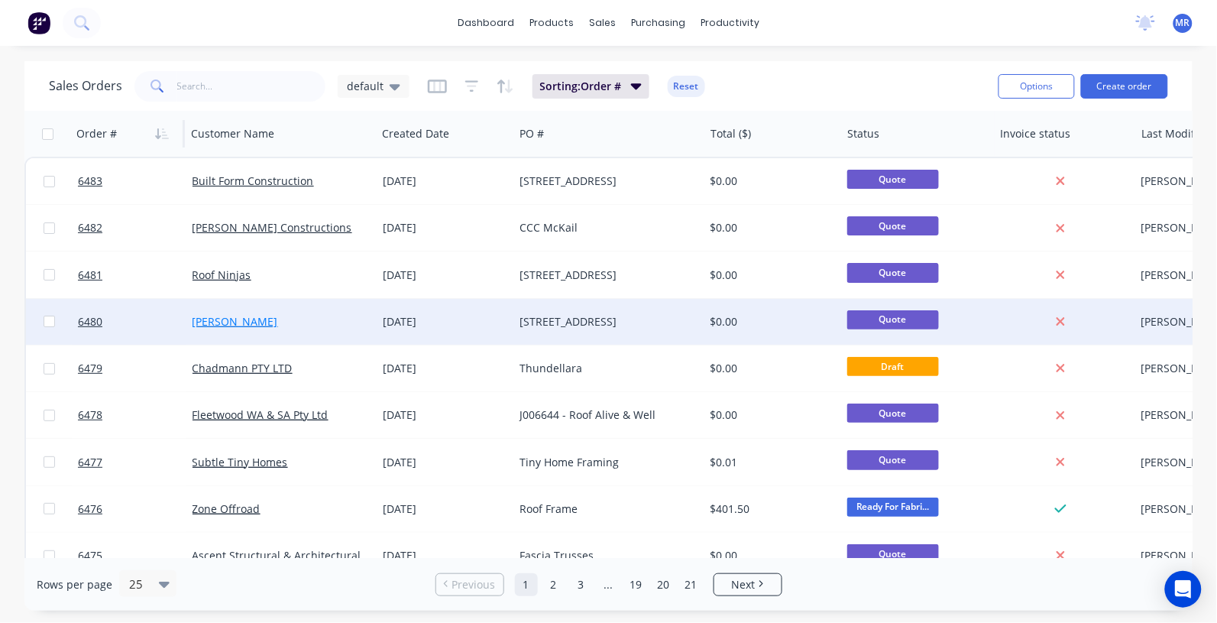
click at [235, 317] on link "[PERSON_NAME]" at bounding box center [236, 321] width 86 height 15
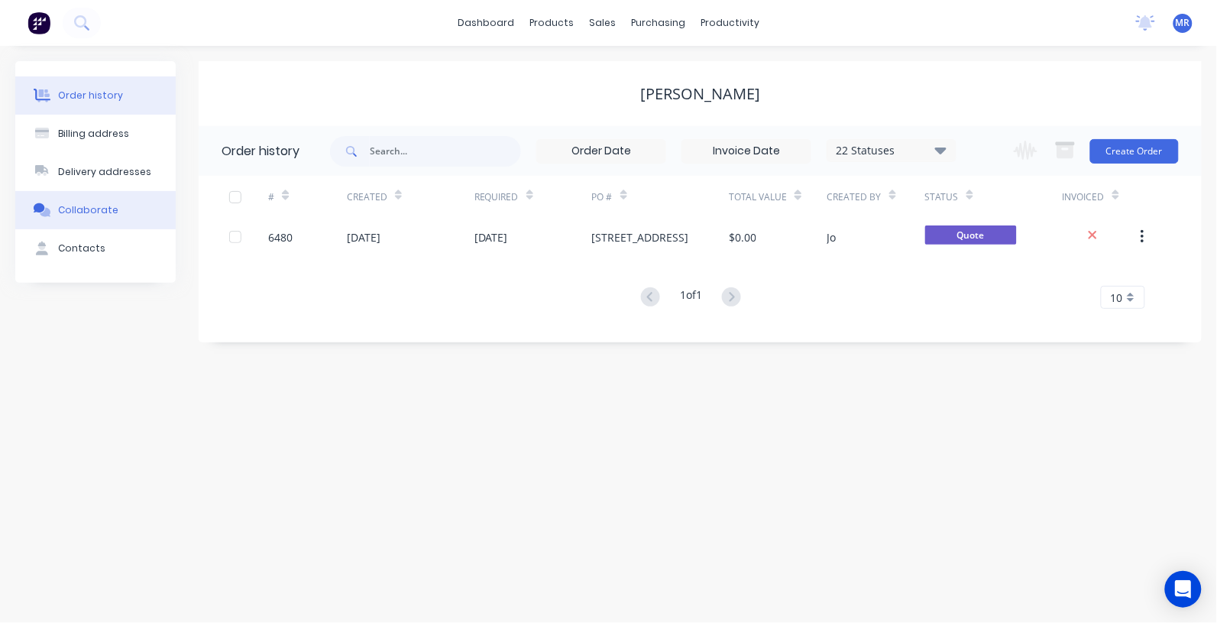
drag, startPoint x: 92, startPoint y: 209, endPoint x: 101, endPoint y: 206, distance: 8.7
click at [93, 206] on div "Collaborate" at bounding box center [88, 210] width 60 height 14
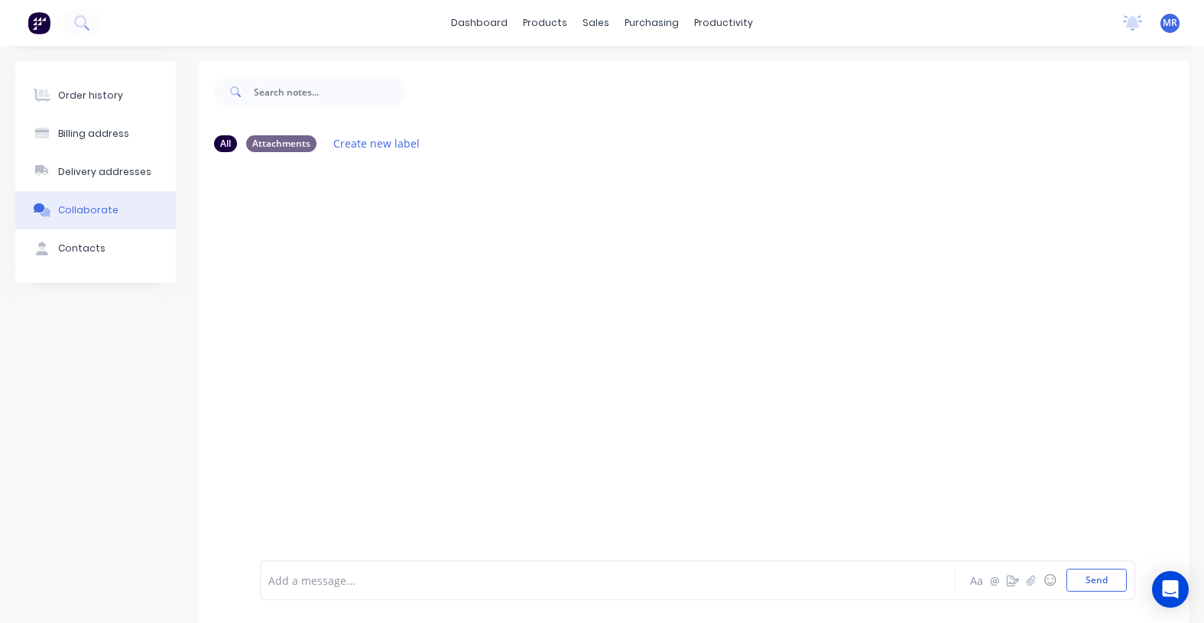
drag, startPoint x: 327, startPoint y: 235, endPoint x: 336, endPoint y: 241, distance: 11.0
click at [329, 239] on div at bounding box center [694, 360] width 990 height 392
click at [340, 250] on div at bounding box center [694, 360] width 990 height 392
click at [107, 199] on button "Collaborate" at bounding box center [95, 210] width 160 height 38
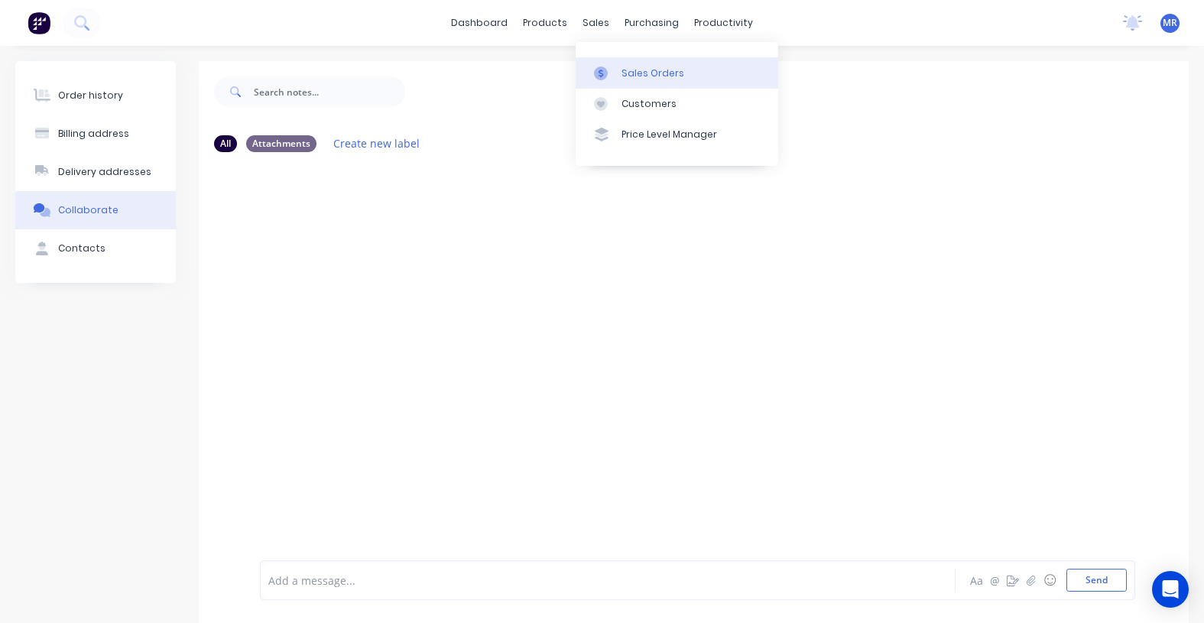
click at [635, 63] on link "Sales Orders" at bounding box center [676, 72] width 203 height 31
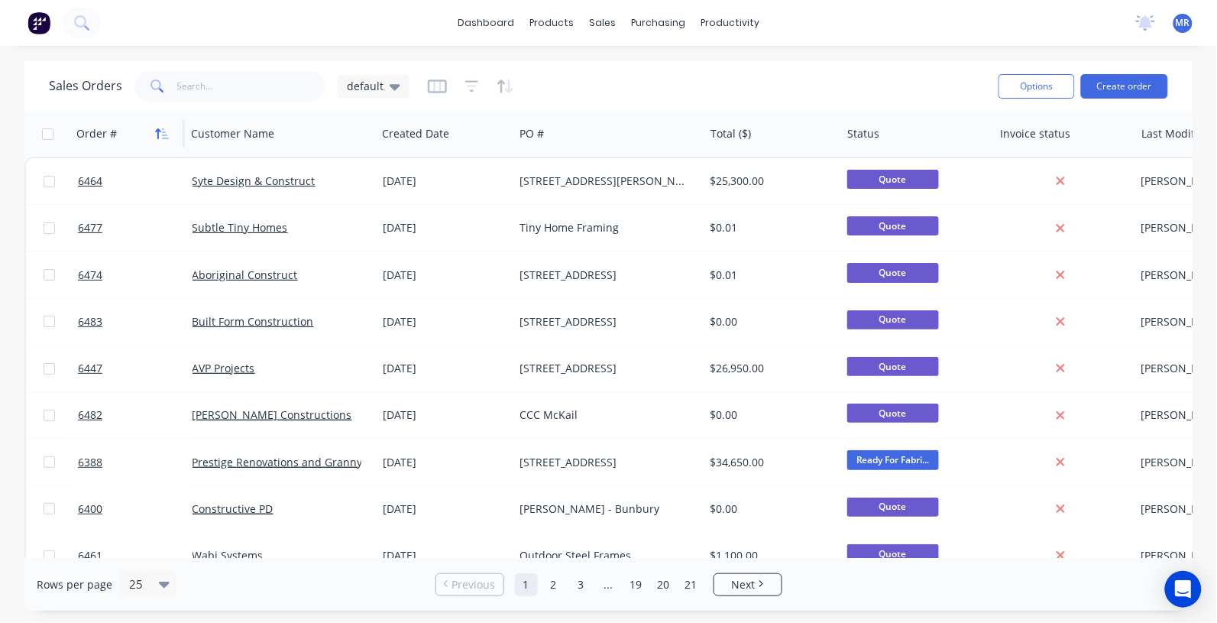
click at [162, 130] on icon "button" at bounding box center [162, 134] width 14 height 12
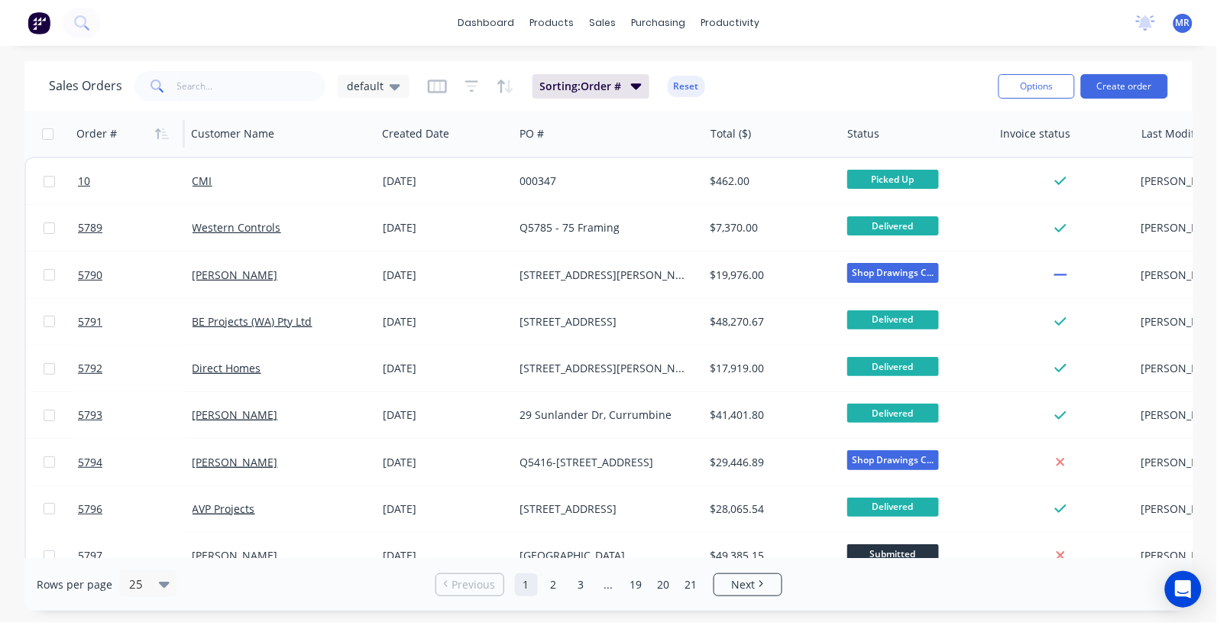
click at [162, 130] on icon "button" at bounding box center [162, 134] width 14 height 12
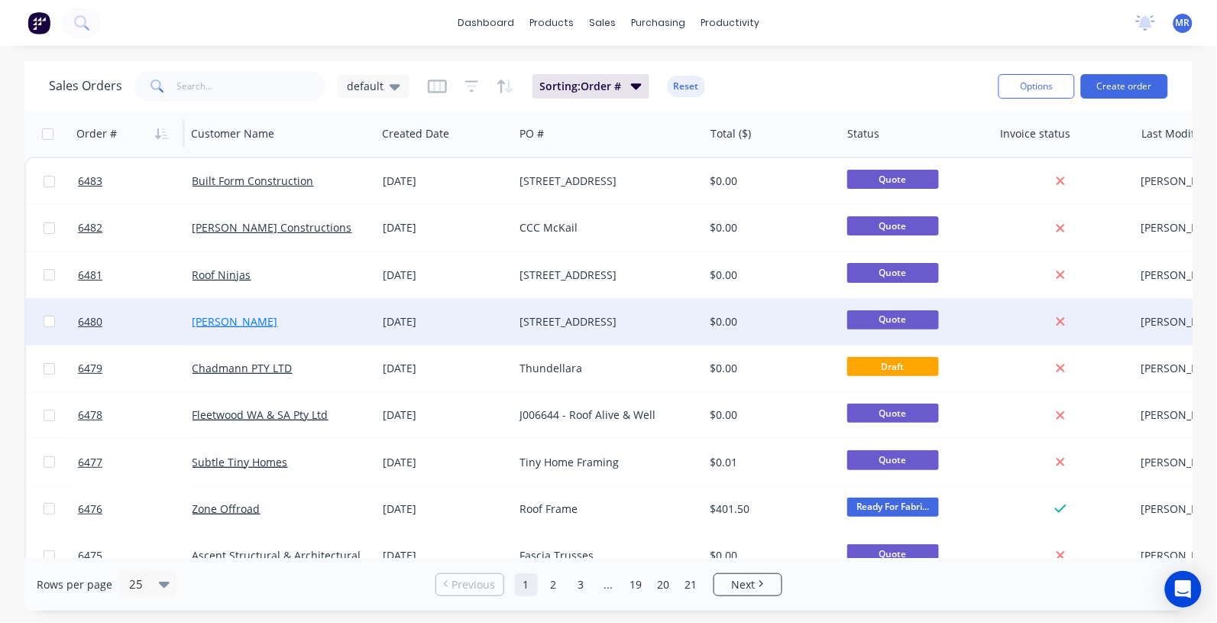
click at [204, 319] on link "[PERSON_NAME]" at bounding box center [236, 321] width 86 height 15
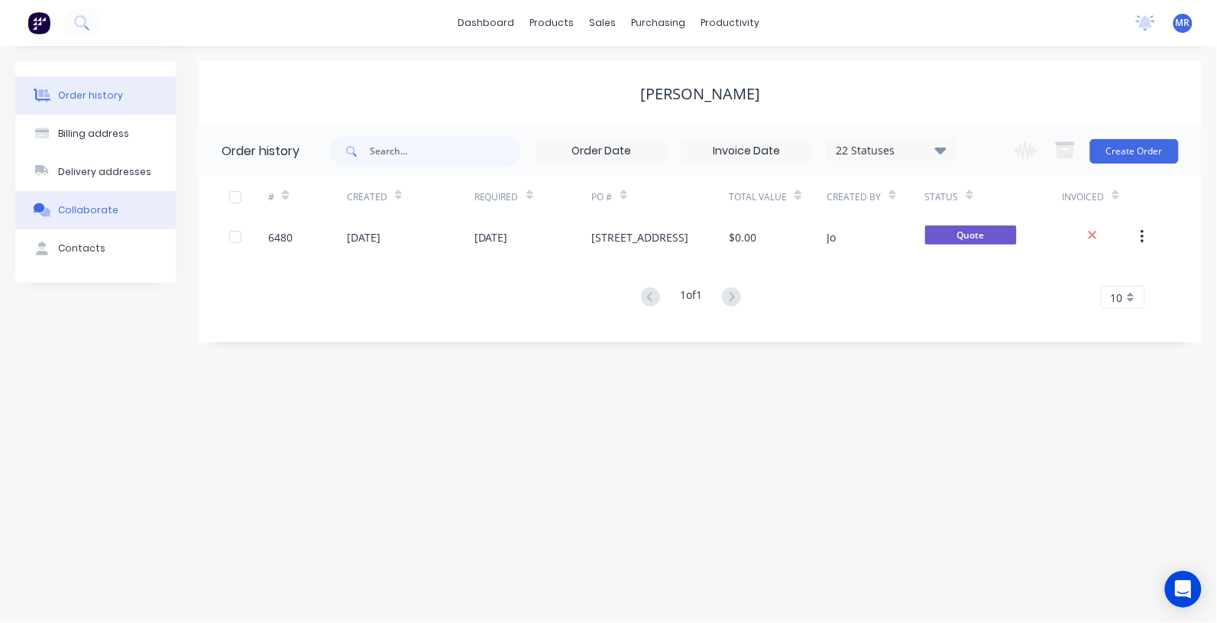
click at [85, 214] on div "Collaborate" at bounding box center [88, 210] width 60 height 14
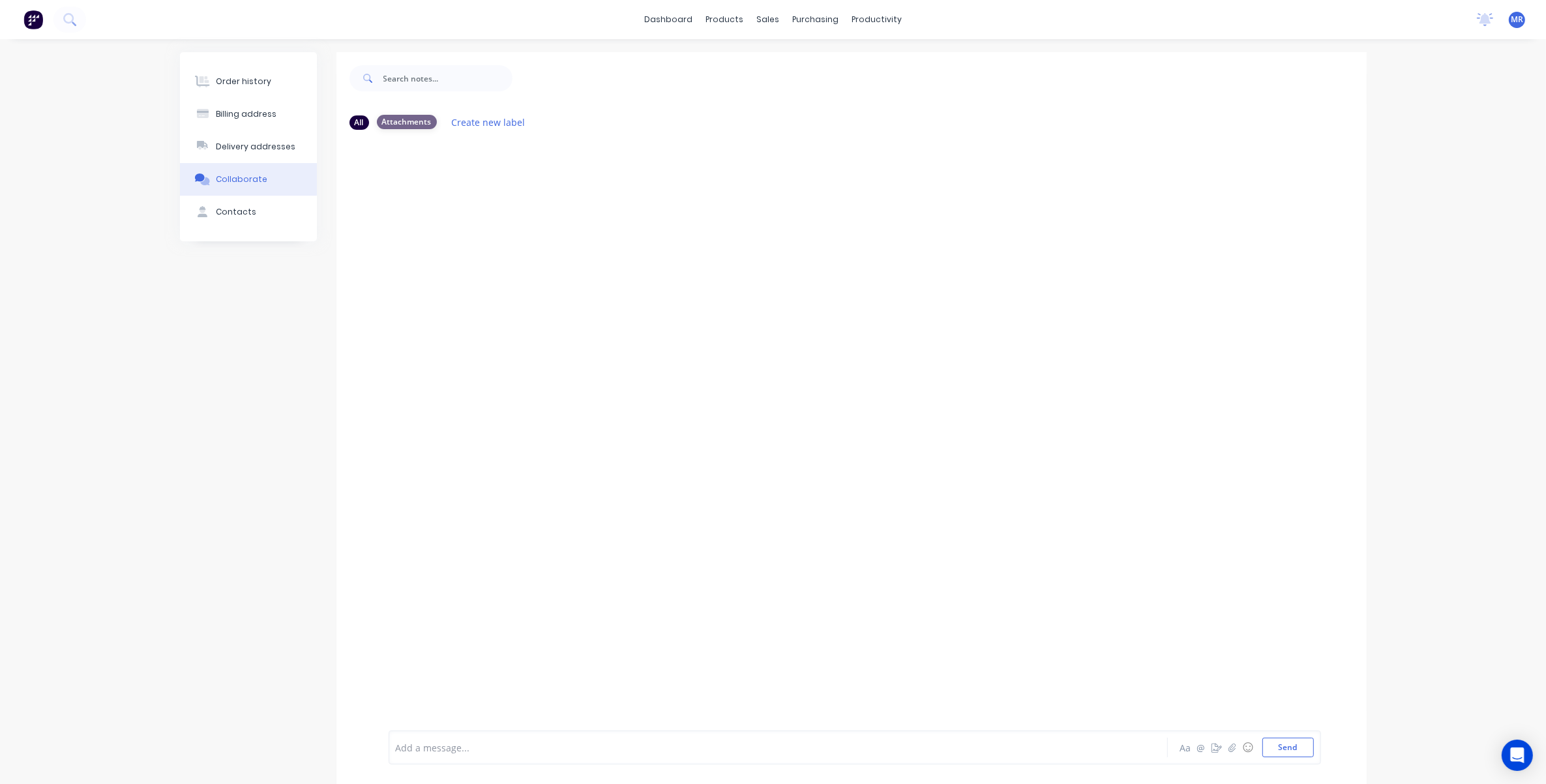
click at [421, 118] on div "Attachments" at bounding box center [407, 121] width 60 height 15
